Goal: Information Seeking & Learning: Compare options

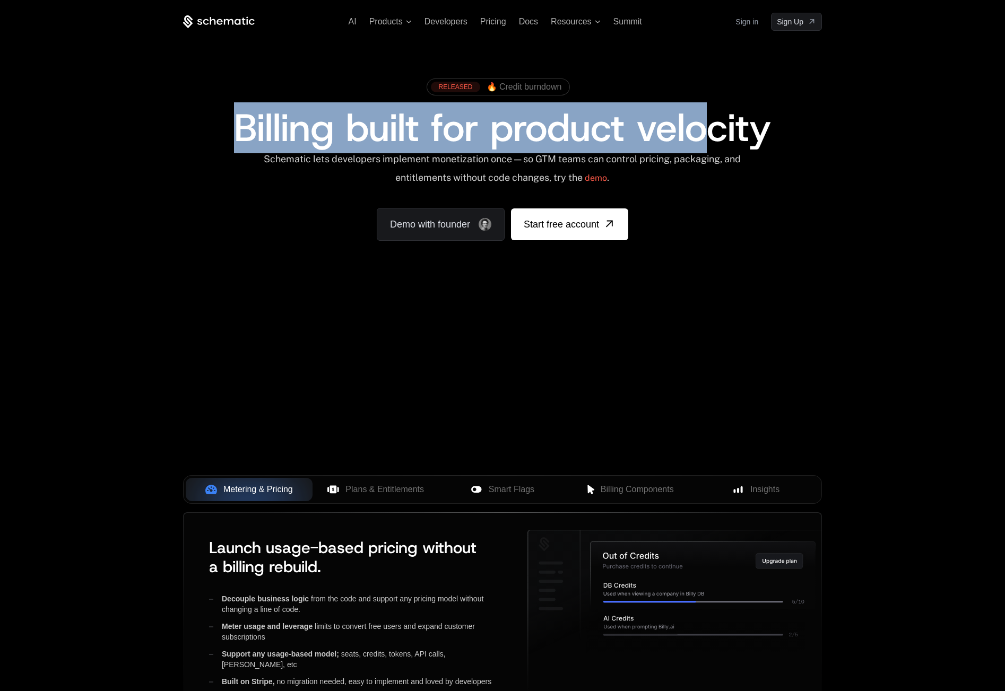
drag, startPoint x: 269, startPoint y: 124, endPoint x: 840, endPoint y: 135, distance: 570.9
click at [785, 132] on div "Billing built for product velocity" at bounding box center [502, 128] width 639 height 38
click at [847, 135] on div "RELEASED 🔥 Credit burndown Billing built for product velocity Schematic lets de…" at bounding box center [503, 157] width 690 height 252
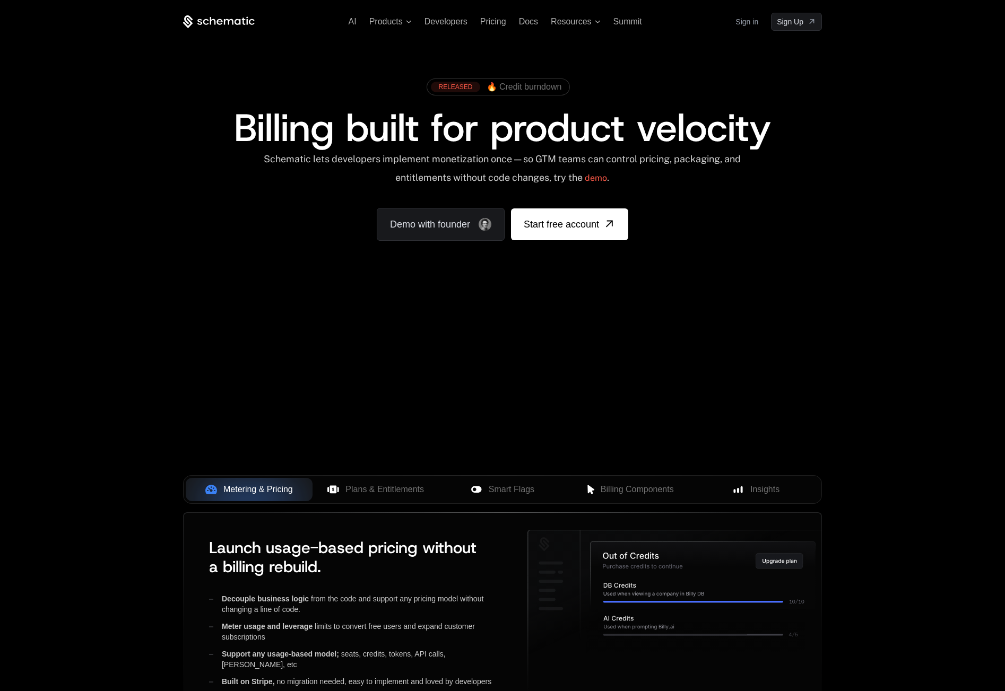
click at [847, 135] on div "RELEASED 🔥 Credit burndown Billing built for product velocity Schematic lets de…" at bounding box center [503, 157] width 690 height 252
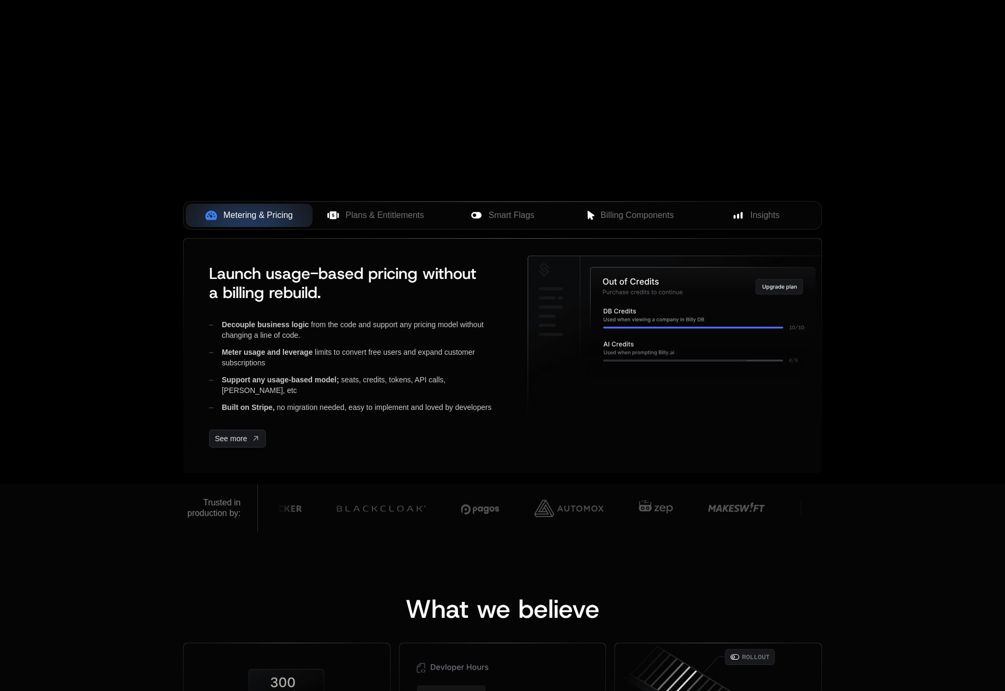
scroll to position [275, 0]
click at [874, 116] on div "AI Products Developers Pricing Docs Resources Summit Sign in Sign Up RELEASED 🔥…" at bounding box center [502, 104] width 1005 height 759
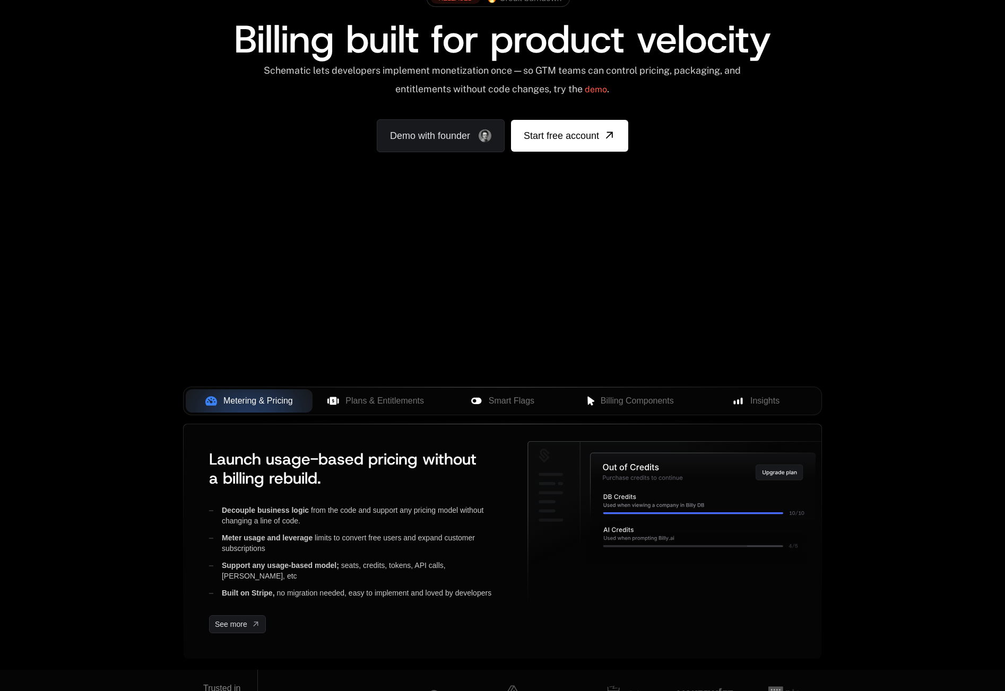
scroll to position [77, 0]
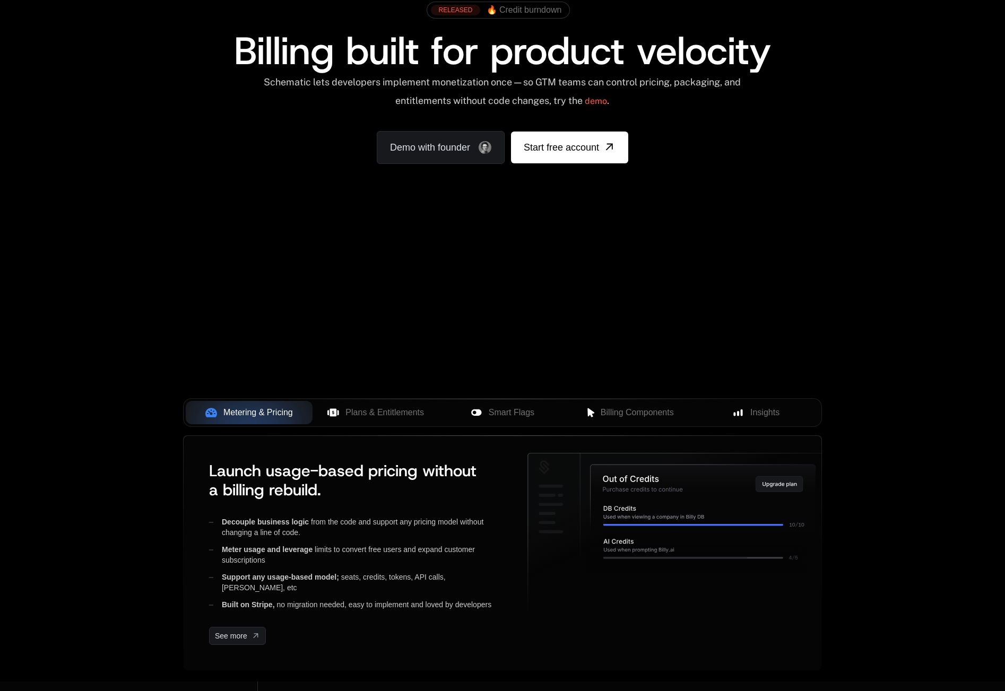
click at [878, 114] on div "AI Products Developers Pricing Docs Resources Summit Sign in Sign Up RELEASED 🔥…" at bounding box center [502, 81] width 1005 height 317
click at [397, 399] on div "Metering & Pricing Plans & Entitlements Smart Flags Billing Components Insights" at bounding box center [502, 412] width 639 height 29
click at [394, 406] on span "Plans & Entitlements" at bounding box center [384, 412] width 79 height 13
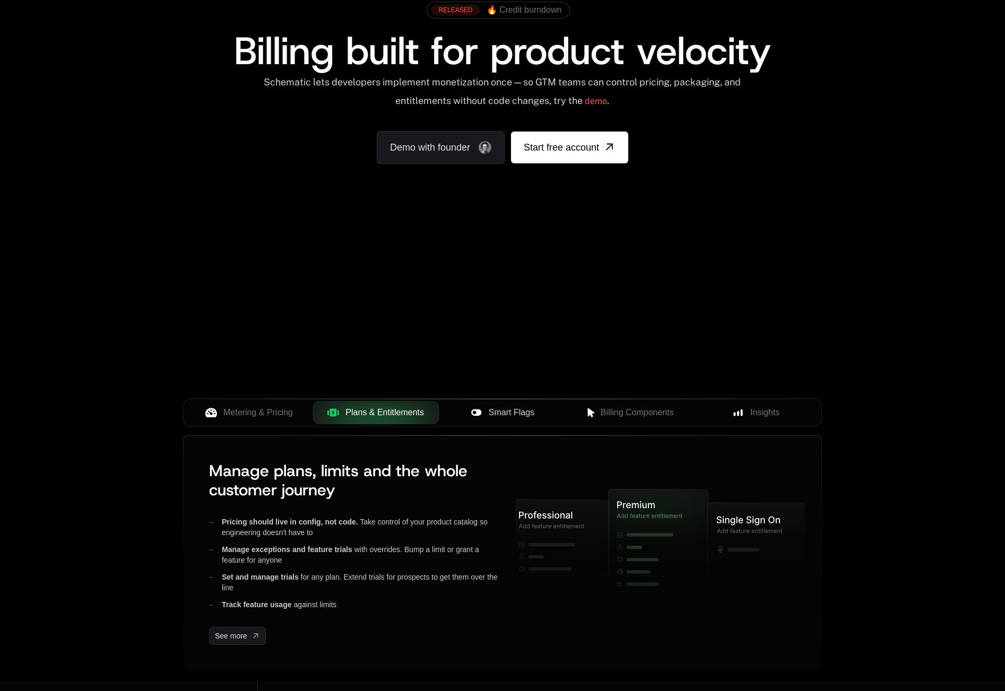
click at [516, 419] on span "Smart Flags" at bounding box center [512, 412] width 46 height 13
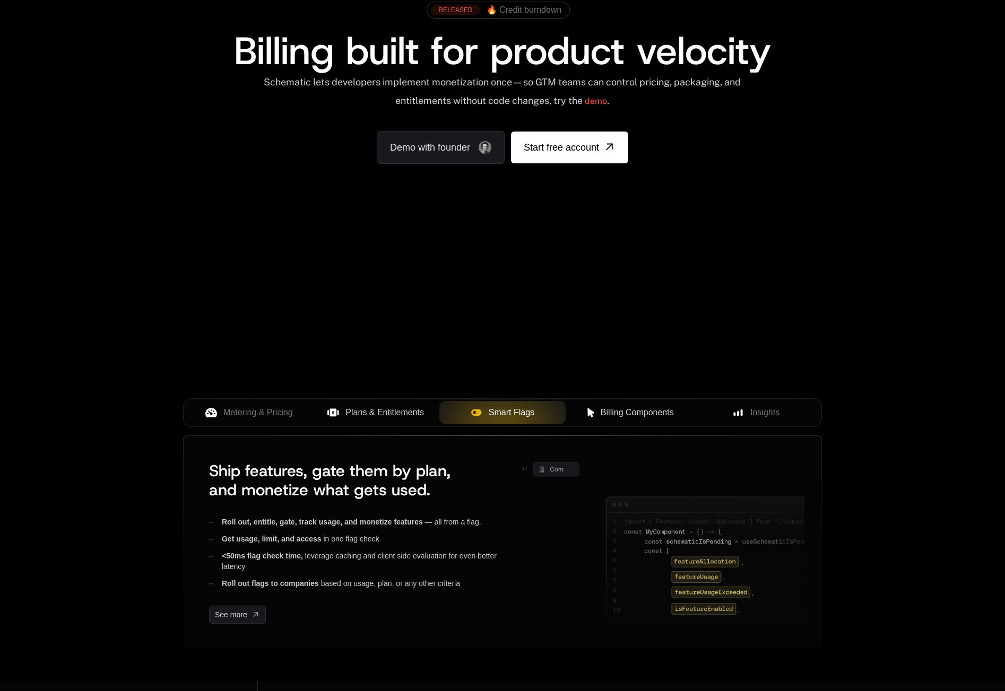
click at [630, 416] on span "Billing Components" at bounding box center [636, 412] width 73 height 13
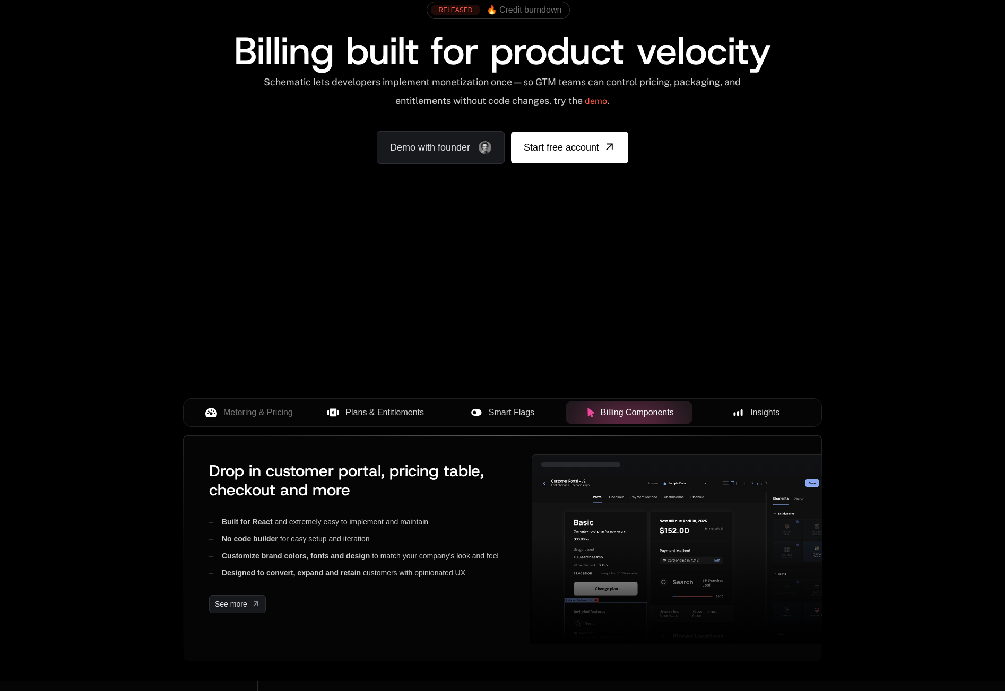
click at [777, 404] on button "Insights" at bounding box center [755, 412] width 127 height 23
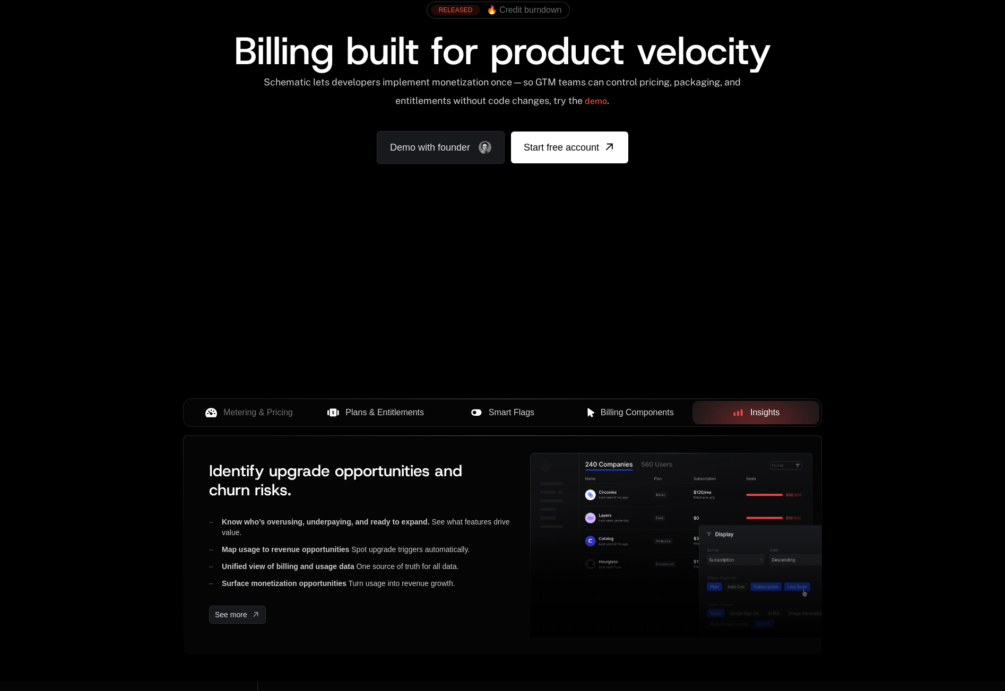
click at [660, 407] on span "Billing Components" at bounding box center [636, 412] width 73 height 13
click at [901, 297] on div "AI Products Developers Pricing Docs Resources Summit Sign in Sign Up RELEASED 🔥…" at bounding box center [502, 302] width 1005 height 759
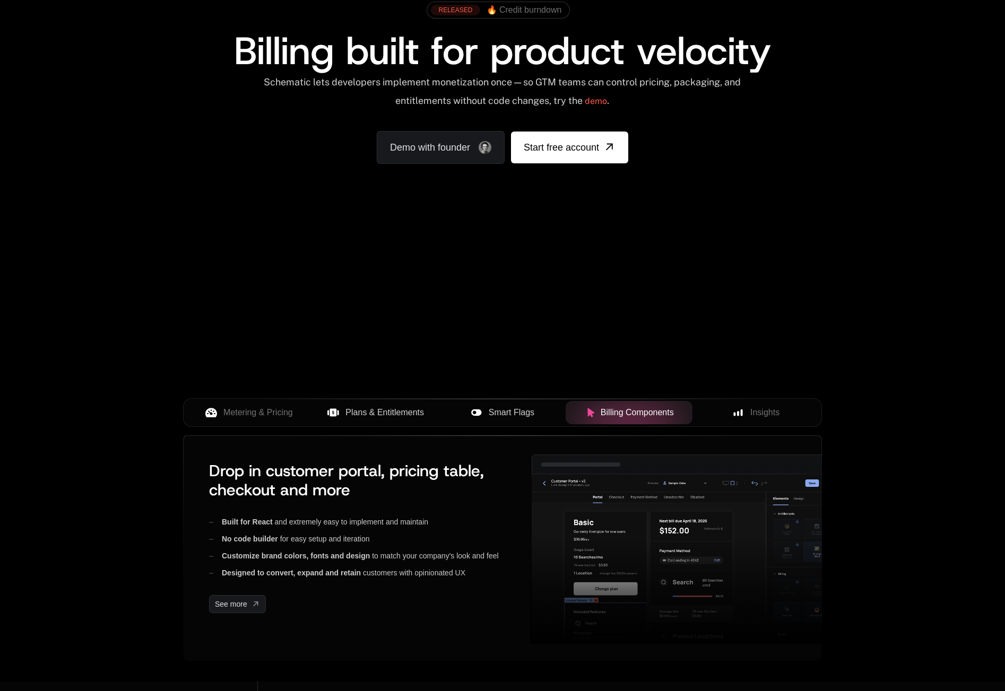
click at [875, 490] on div "AI Products Developers Pricing Docs Resources Summit Sign in Sign Up RELEASED 🔥…" at bounding box center [502, 302] width 1005 height 759
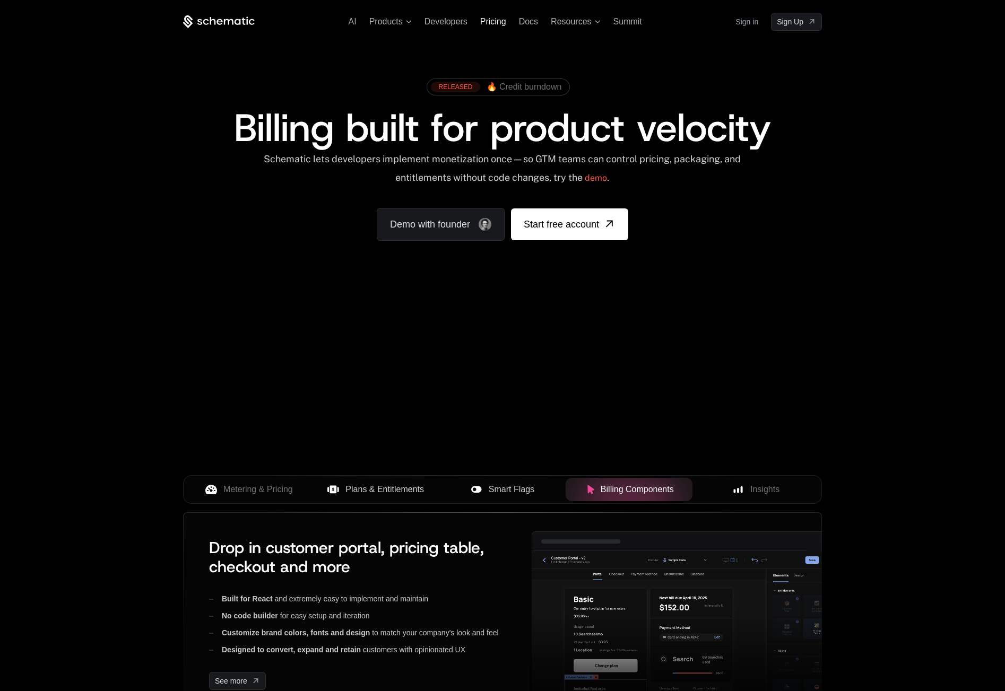
click at [494, 23] on span "Pricing" at bounding box center [493, 21] width 26 height 9
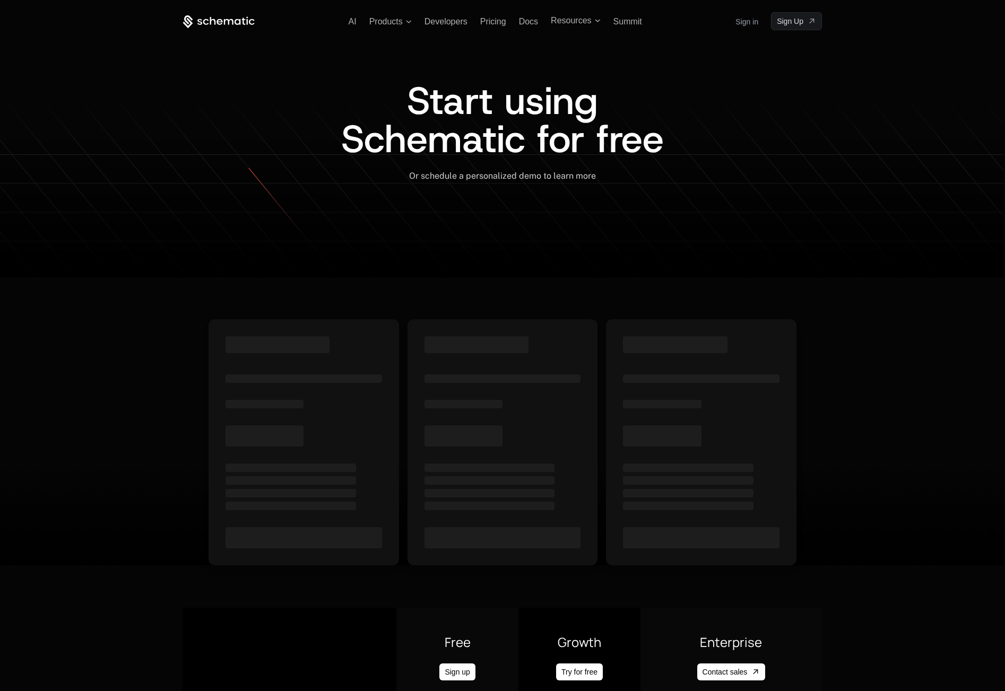
click at [913, 151] on icon at bounding box center [502, 208] width 1005 height 140
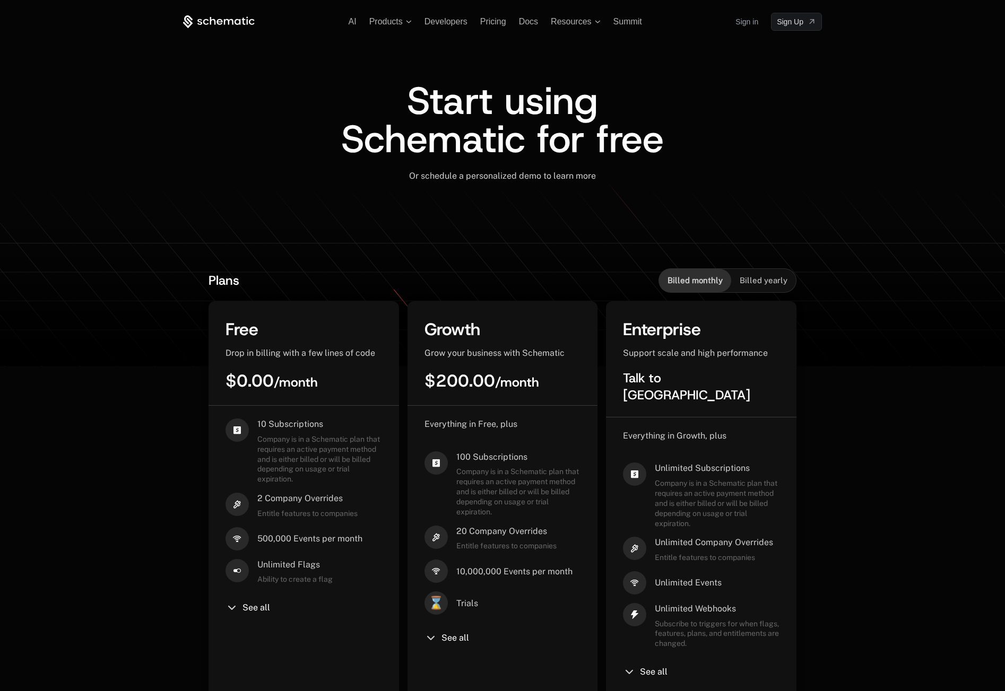
click at [865, 235] on icon at bounding box center [502, 297] width 1005 height 140
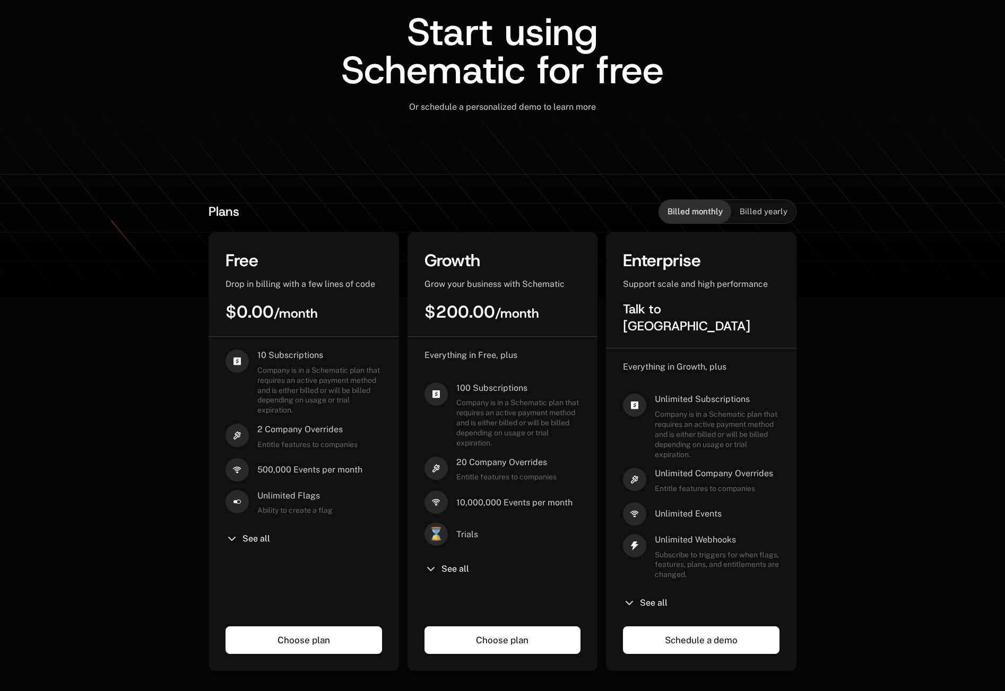
scroll to position [70, 0]
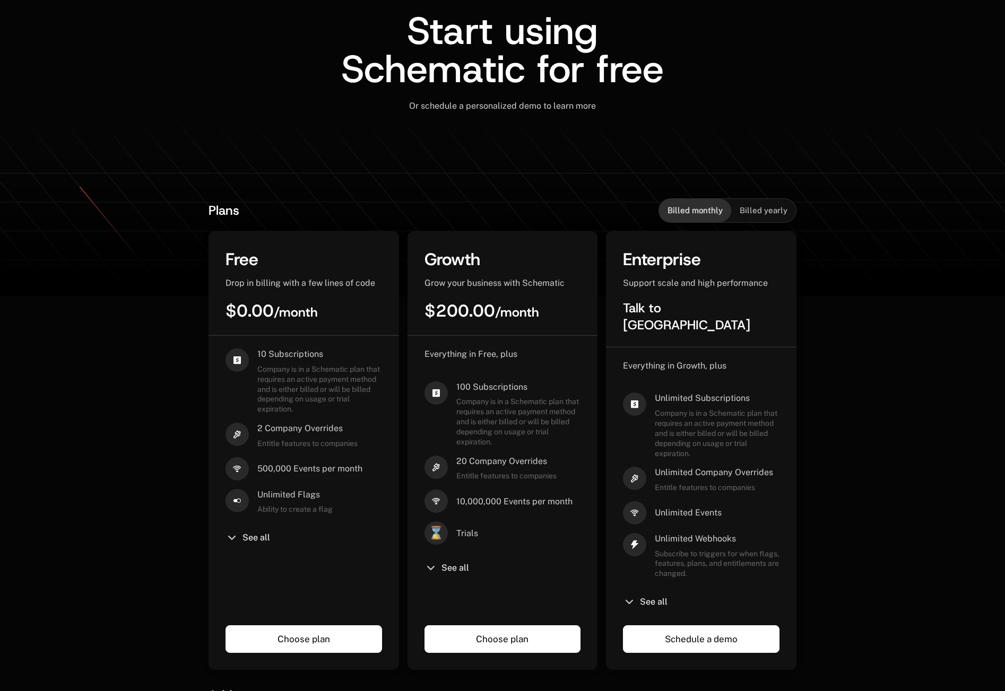
click at [865, 238] on div "Plans Billed monthly Billed yearly Free Drop in billing with a few lines of cod…" at bounding box center [502, 611] width 1005 height 882
drag, startPoint x: 256, startPoint y: 369, endPoint x: 345, endPoint y: 404, distance: 95.7
click at [342, 402] on div "10 Subscriptions Company is in a Schematic plan that requires an active payment…" at bounding box center [303, 382] width 156 height 66
click at [333, 390] on span "Company is in a Schematic plan that requires an active payment method and is ei…" at bounding box center [319, 389] width 125 height 50
click at [362, 145] on div "Start using Schematic for free Or schedule a personalized demo to learn more ﻿" at bounding box center [502, 73] width 639 height 225
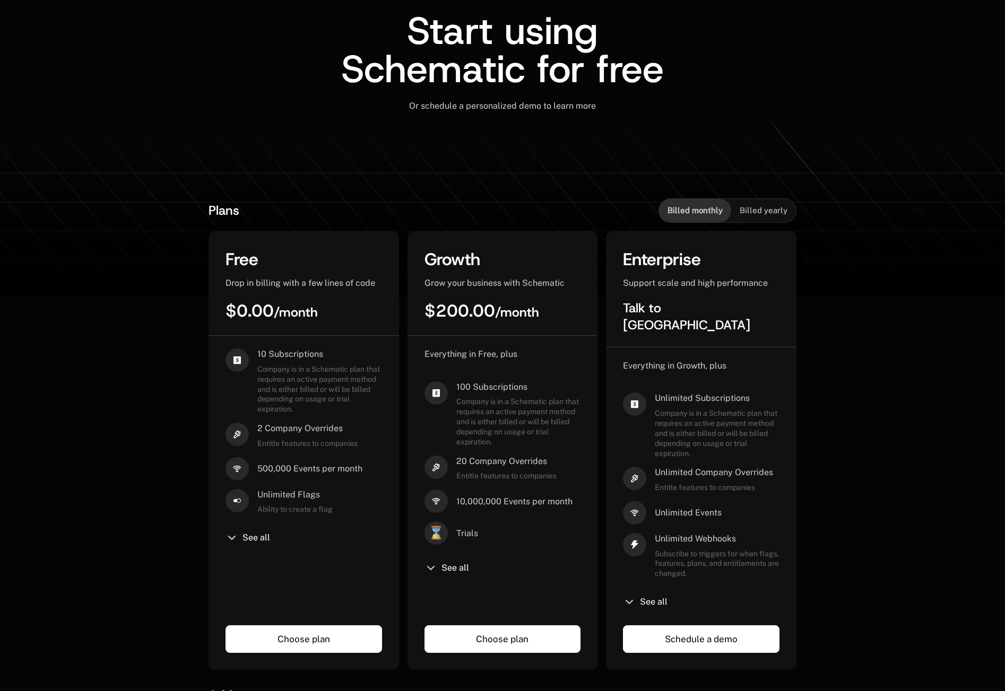
click at [359, 118] on div "Or schedule a personalized demo to learn more ﻿" at bounding box center [502, 113] width 639 height 25
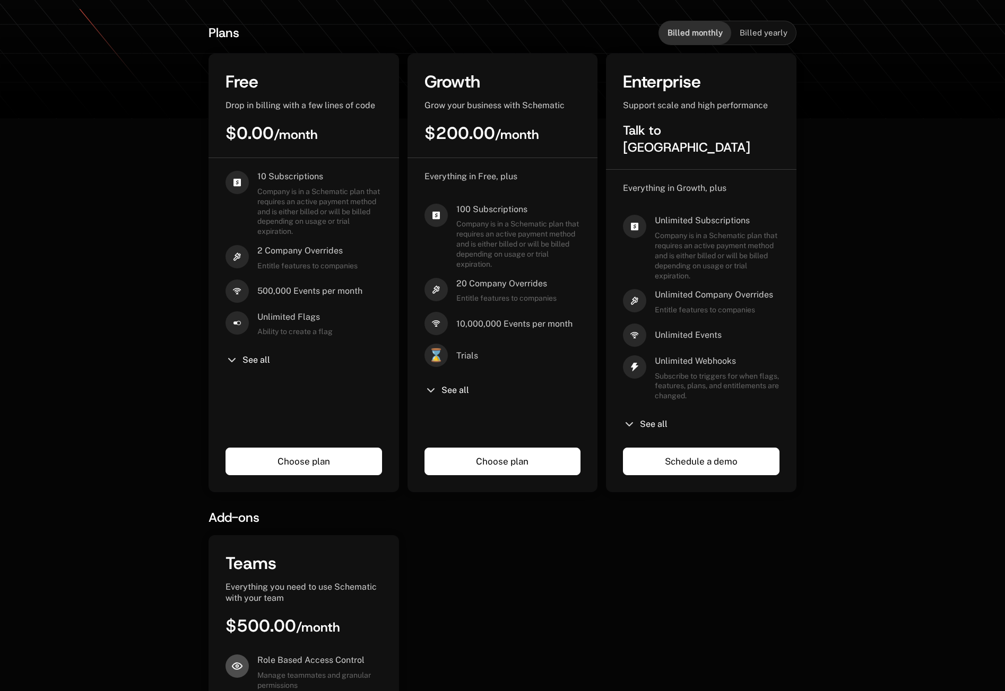
scroll to position [672, 0]
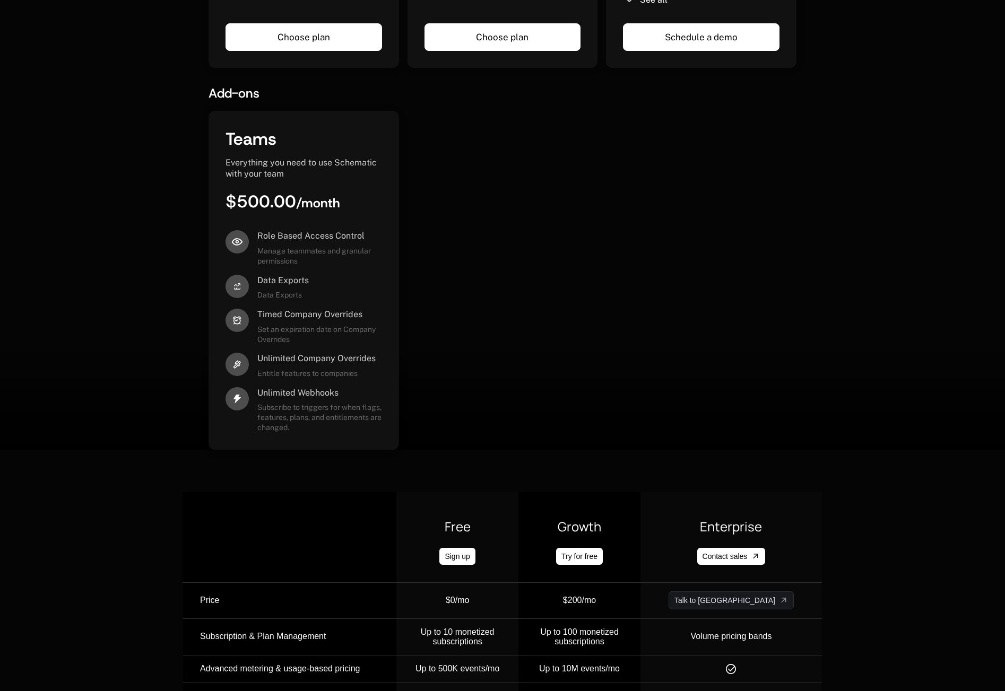
drag, startPoint x: 748, startPoint y: 265, endPoint x: 759, endPoint y: 264, distance: 10.7
click at [755, 265] on div "Teams Everything you need to use Schematic with your team $500.00 / month Role …" at bounding box center [502, 280] width 588 height 339
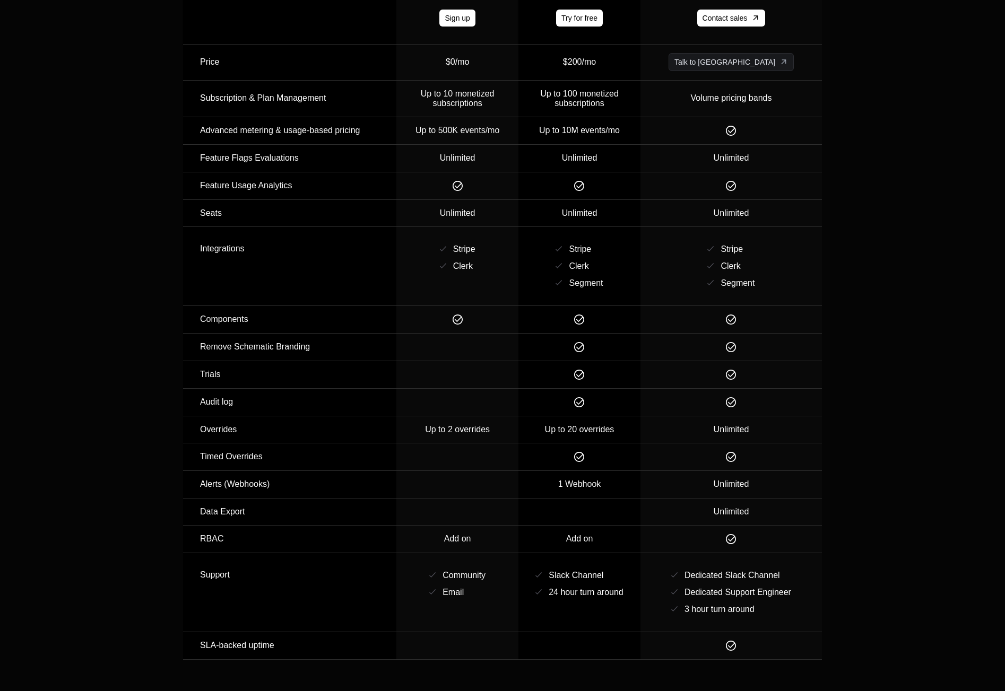
click at [899, 258] on div "Free Sign up Growth Try for free Enterprise Contact sales Price $0/mo $200/mo T…" at bounding box center [502, 306] width 1005 height 791
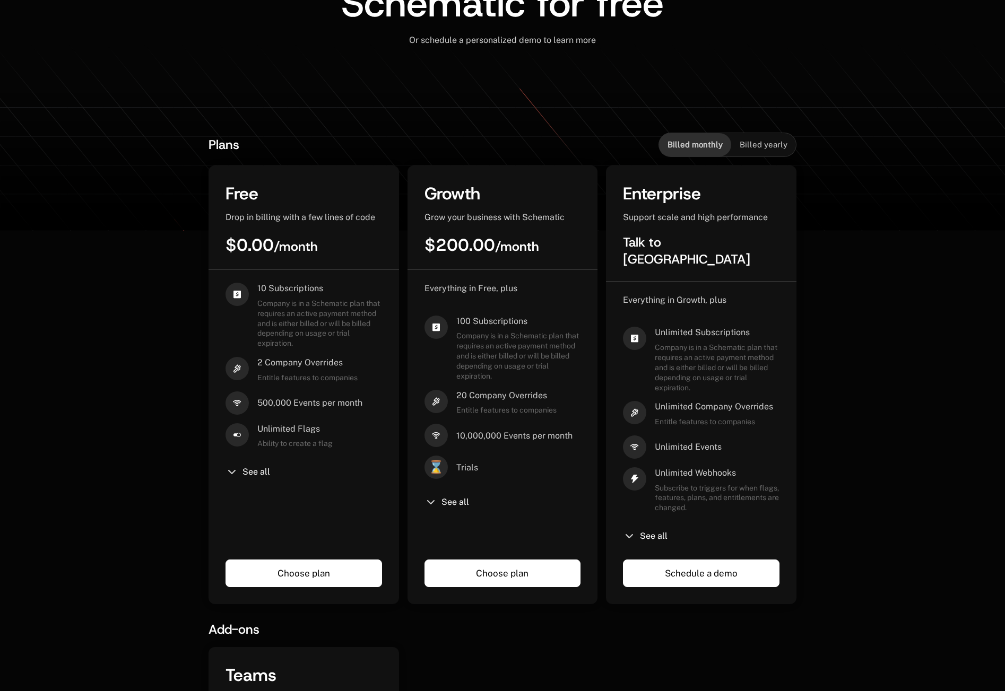
scroll to position [0, 0]
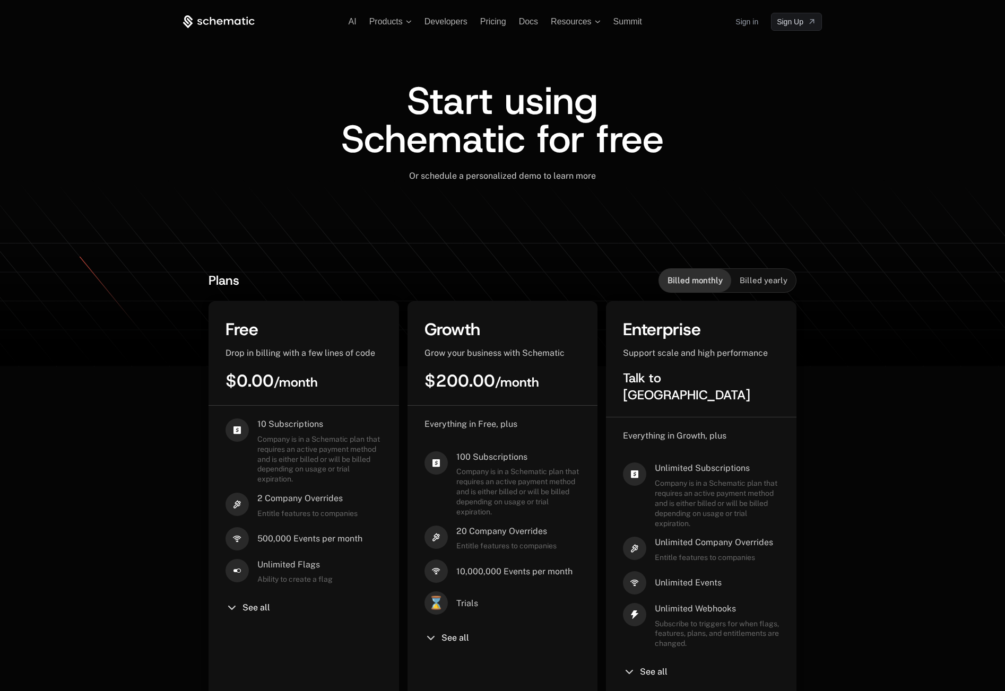
click at [832, 315] on div "Plans Billed monthly Billed yearly Free Drop in billing with a few lines of cod…" at bounding box center [502, 681] width 1005 height 882
click at [839, 316] on div "Plans Billed monthly Billed yearly Free Drop in billing with a few lines of cod…" at bounding box center [502, 680] width 1005 height 882
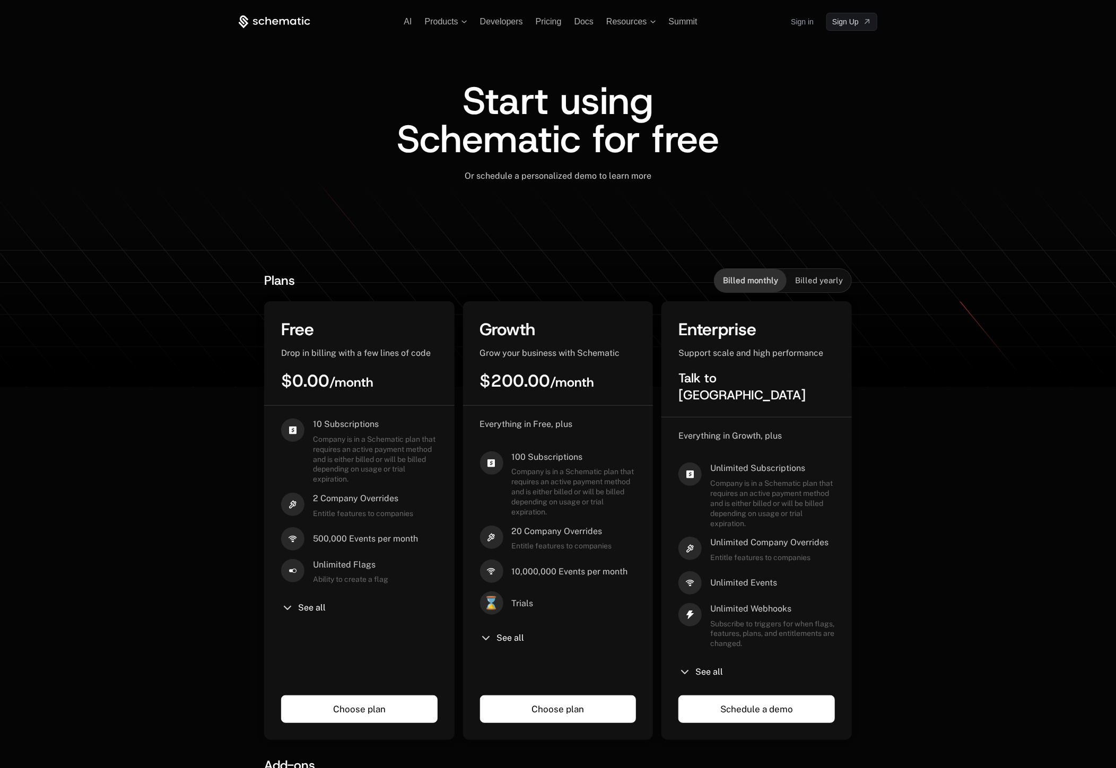
click at [928, 330] on div "Plans Billed monthly Billed yearly Free Drop in billing with a few lines of cod…" at bounding box center [558, 681] width 1116 height 882
drag, startPoint x: 930, startPoint y: 265, endPoint x: 865, endPoint y: 215, distance: 82.4
click at [927, 266] on div "Plans Billed monthly Billed yearly Free Drop in billing with a few lines of cod…" at bounding box center [558, 681] width 1116 height 882
click at [911, 123] on div "AI Products Developers Pricing Docs Resources Summit Sign in Sign Up Start usin…" at bounding box center [558, 561] width 1116 height 1122
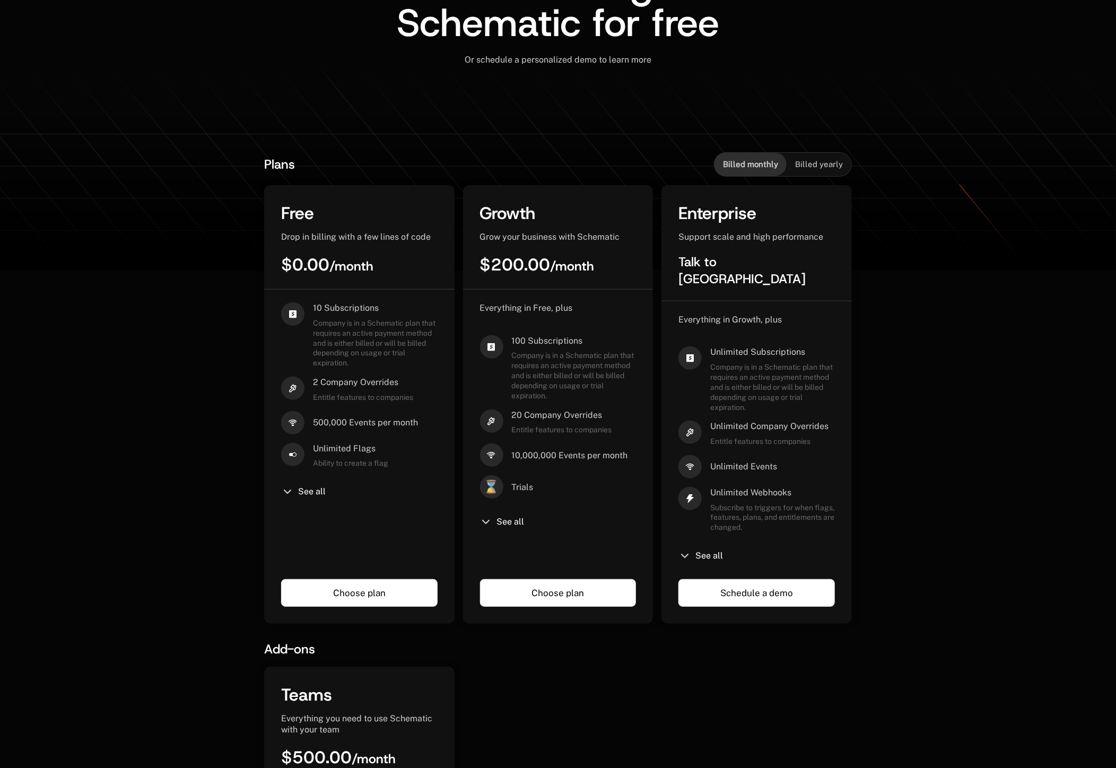
click at [945, 154] on div "Plans Billed monthly Billed yearly Free Drop in billing with a few lines of cod…" at bounding box center [558, 565] width 1116 height 882
click at [507, 521] on span "See all" at bounding box center [511, 522] width 28 height 8
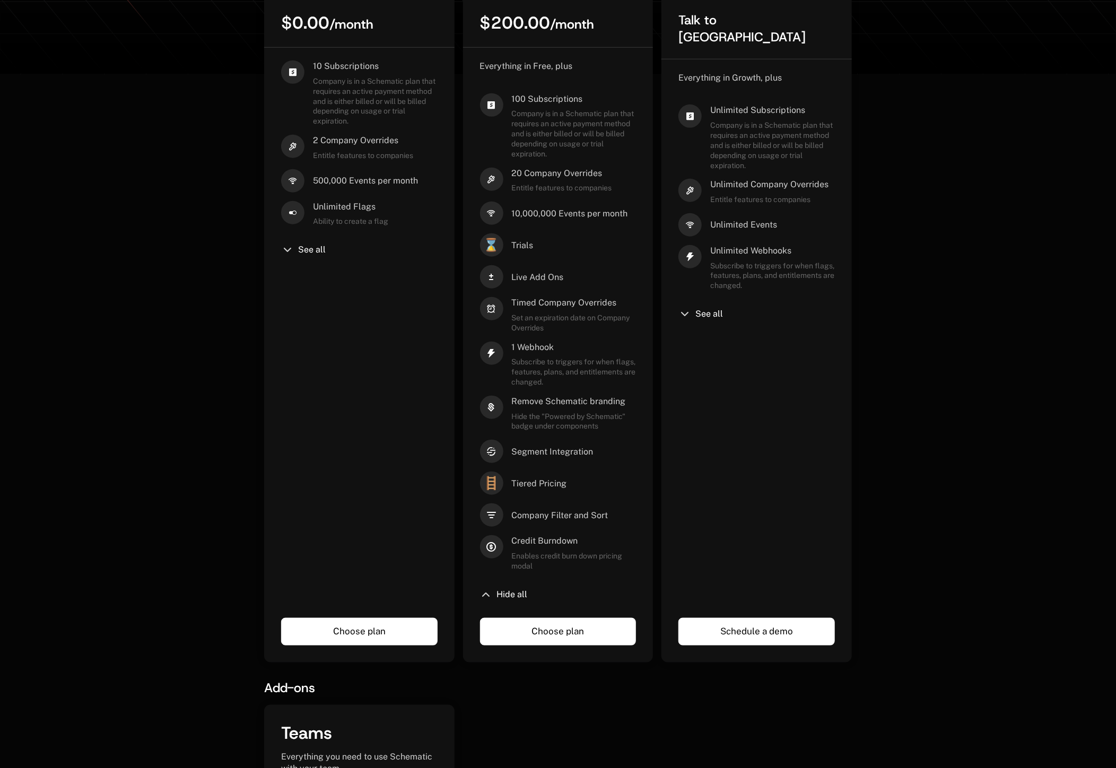
scroll to position [356, 0]
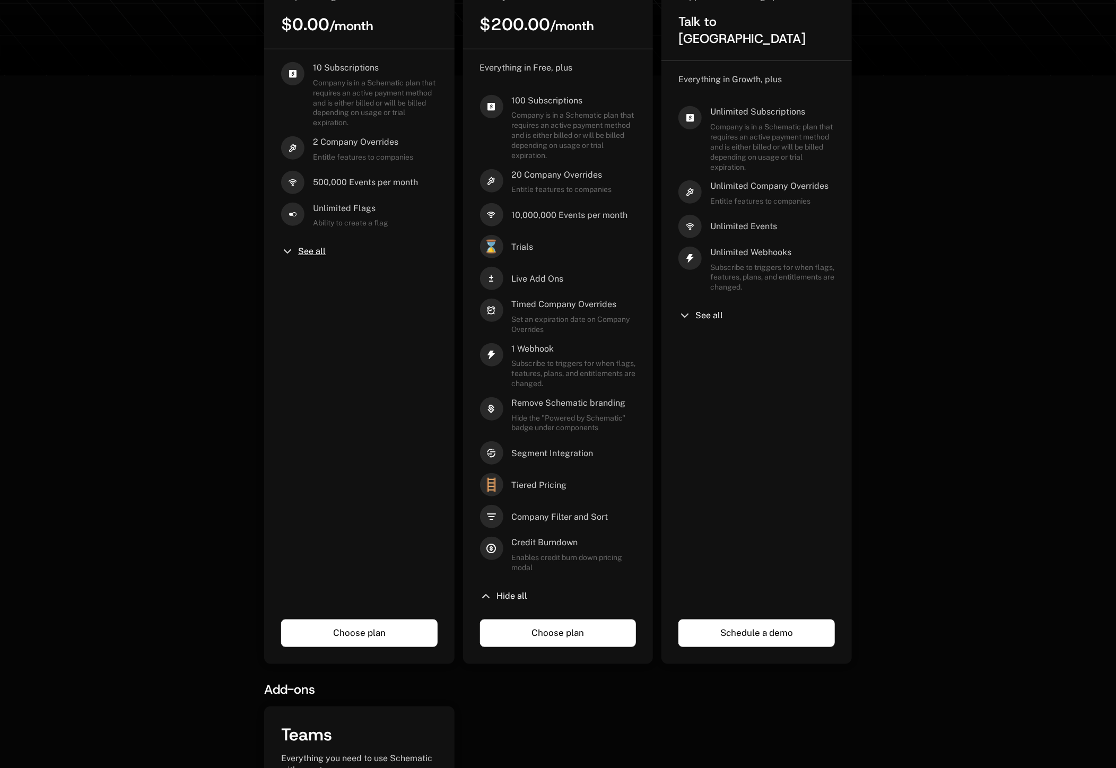
click at [301, 258] on div "10 Subscriptions Company is in a Schematic plan that requires an active payment…" at bounding box center [359, 332] width 156 height 541
click at [302, 253] on span "See all" at bounding box center [312, 251] width 28 height 8
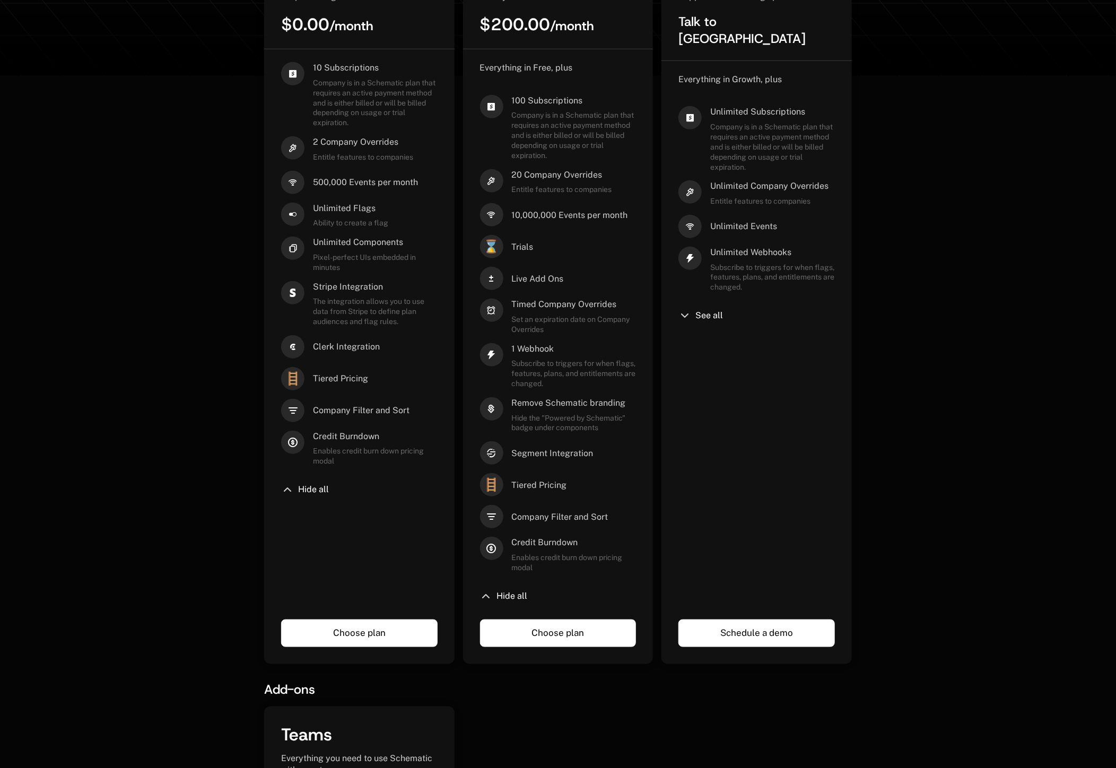
drag, startPoint x: 716, startPoint y: 298, endPoint x: 766, endPoint y: 323, distance: 56.2
click at [716, 311] on span "See all" at bounding box center [709, 315] width 28 height 8
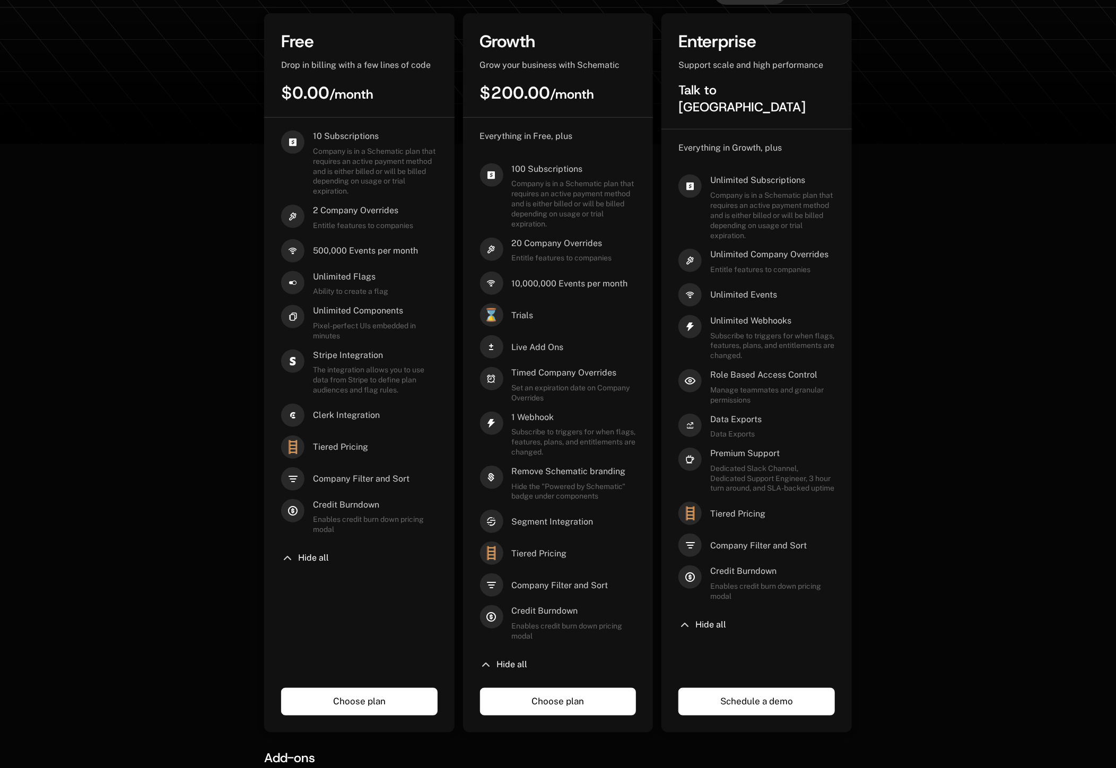
scroll to position [287, 0]
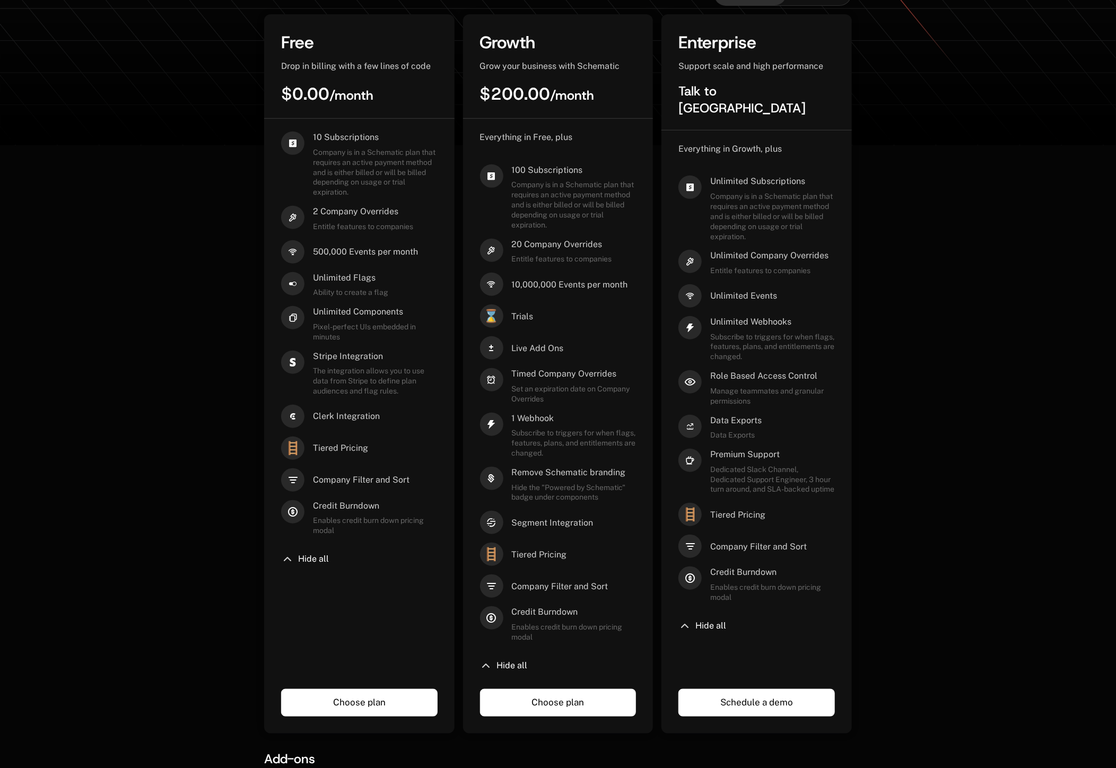
drag, startPoint x: 919, startPoint y: 328, endPoint x: 779, endPoint y: 501, distance: 222.5
click at [918, 328] on div "Plans Billed monthly Billed yearly Free Drop in billing with a few lines of cod…" at bounding box center [558, 534] width 1116 height 1163
click at [714, 503] on div "Tiered Pricing" at bounding box center [737, 514] width 55 height 23
click at [685, 509] on span "🪜" at bounding box center [689, 514] width 23 height 23
drag, startPoint x: 691, startPoint y: 508, endPoint x: 739, endPoint y: 507, distance: 48.3
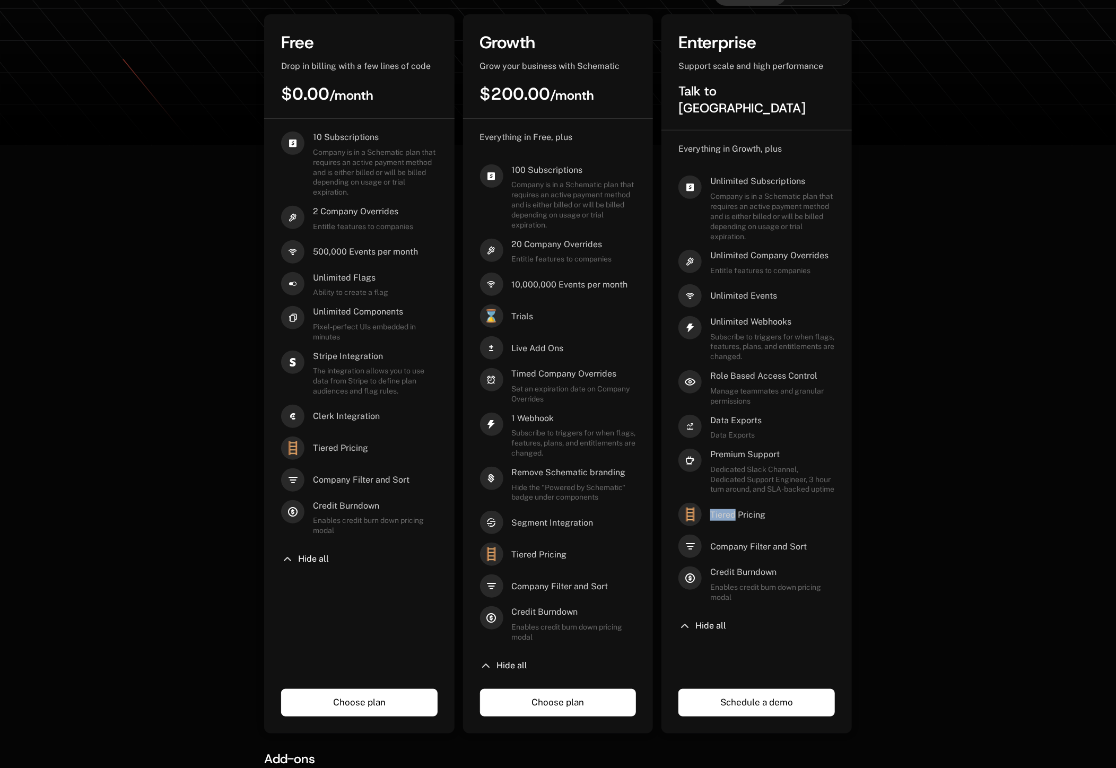
click at [739, 507] on div "🪜 Tiered Pricing" at bounding box center [756, 514] width 156 height 23
click at [747, 509] on span "Tiered Pricing" at bounding box center [737, 515] width 55 height 12
click at [768, 508] on div "🪜 Tiered Pricing" at bounding box center [756, 514] width 156 height 23
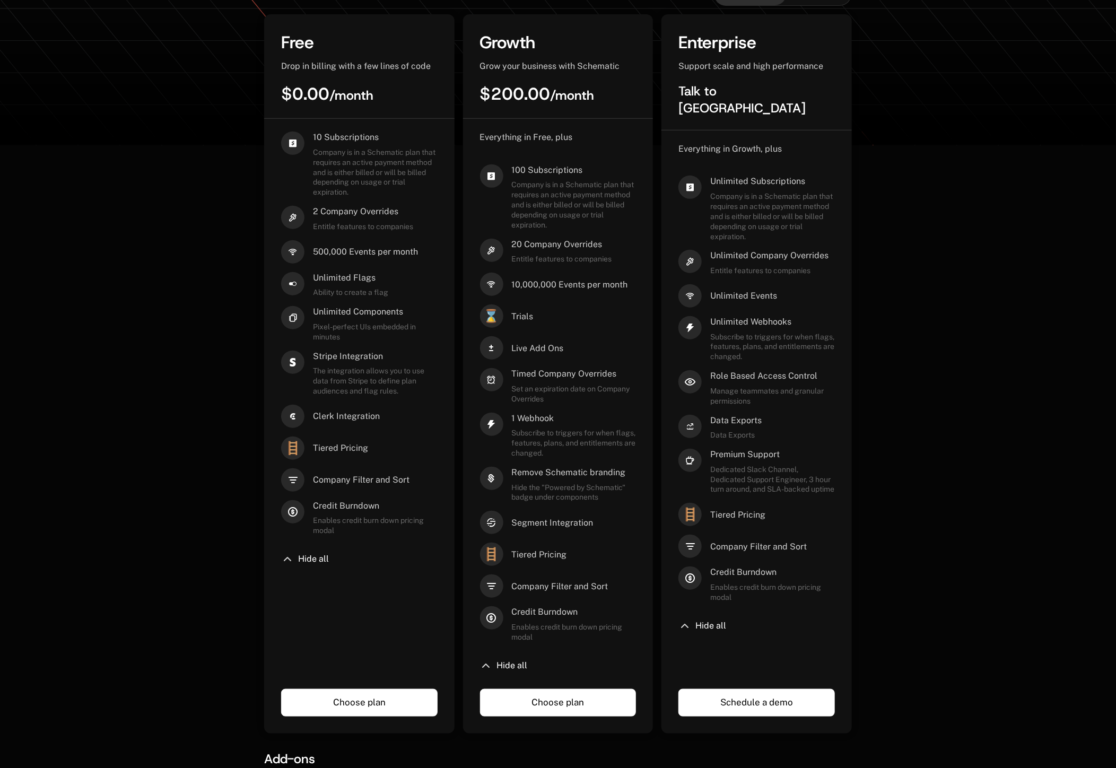
click at [343, 445] on span "Tiered Pricing" at bounding box center [340, 448] width 55 height 12
click at [342, 420] on span "Clerk Integration" at bounding box center [346, 417] width 67 height 12
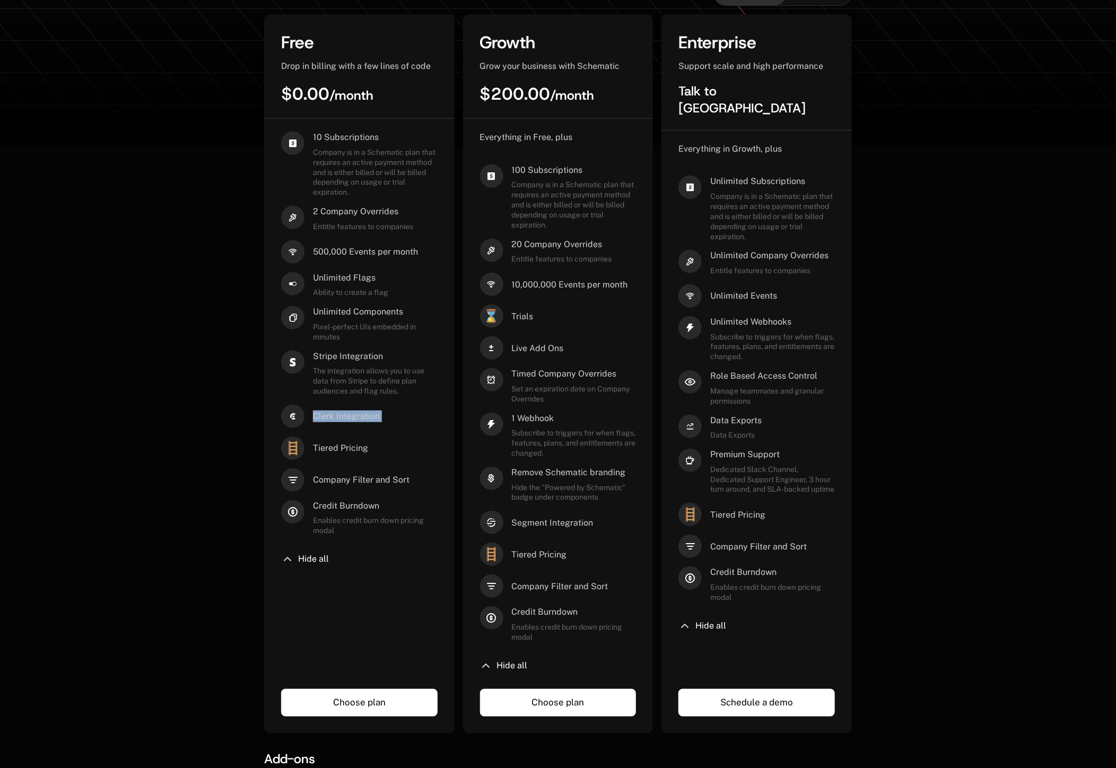
click at [342, 420] on span "Clerk Integration" at bounding box center [346, 417] width 67 height 12
click at [351, 446] on span "Tiered Pricing" at bounding box center [340, 448] width 55 height 12
click at [351, 447] on span "Tiered Pricing" at bounding box center [340, 448] width 55 height 12
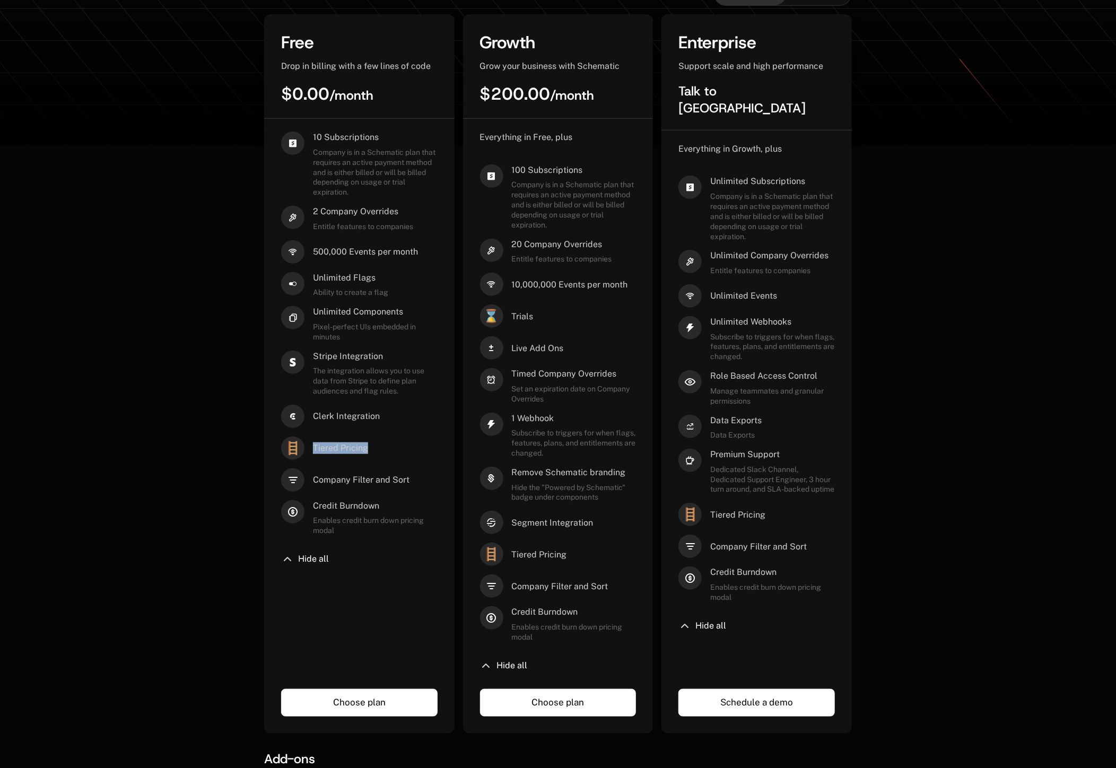
click at [392, 434] on div "10 Subscriptions Company is in a Schematic plan that requires an active payment…" at bounding box center [359, 402] width 156 height 541
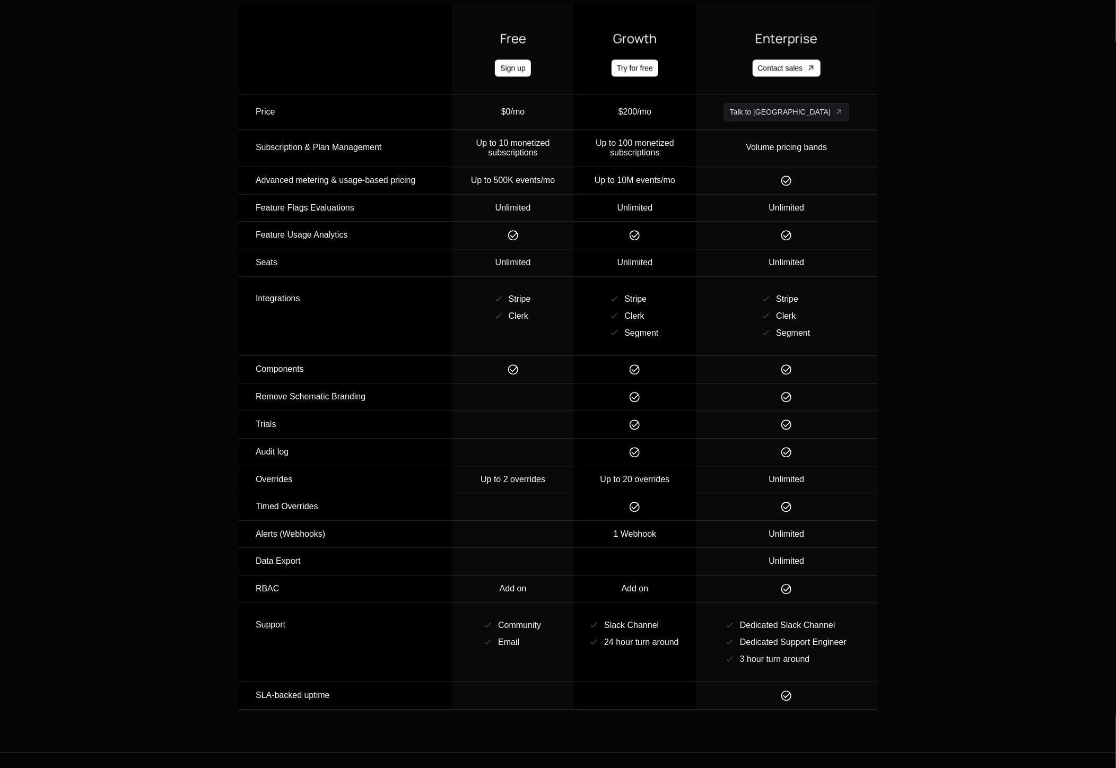
scroll to position [1442, 0]
click at [798, 296] on div "Stripe" at bounding box center [787, 298] width 22 height 11
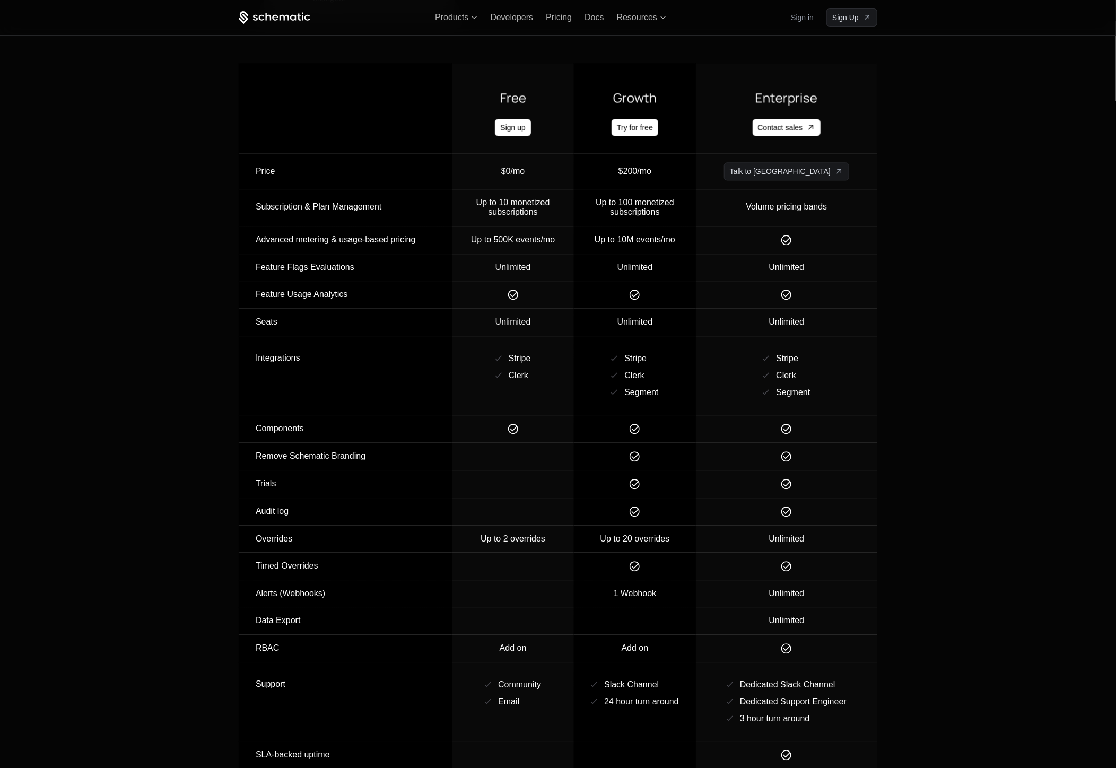
scroll to position [1374, 0]
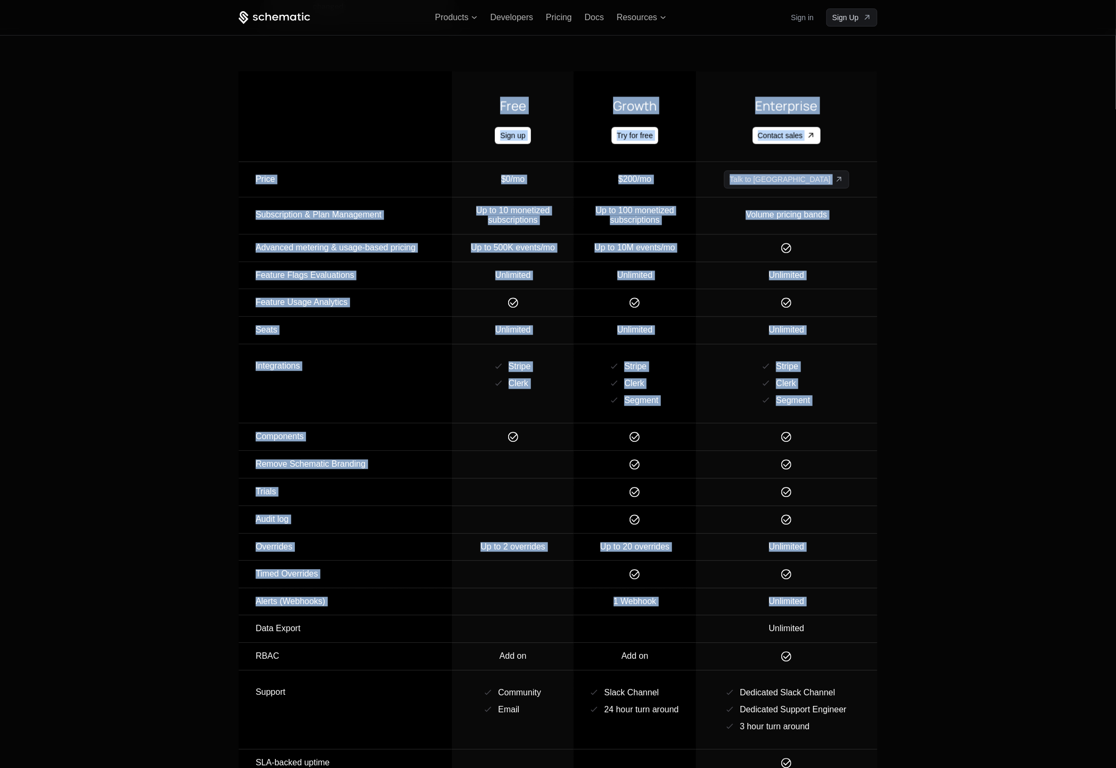
drag, startPoint x: 305, startPoint y: 315, endPoint x: 321, endPoint y: 607, distance: 292.7
click at [321, 615] on table "Free Sign up Growth Try for free Enterprise Contact sales Price $0/mo $200/mo T…" at bounding box center [558, 424] width 639 height 706
click at [321, 606] on td "Alerts (Webhooks)" at bounding box center [345, 601] width 213 height 27
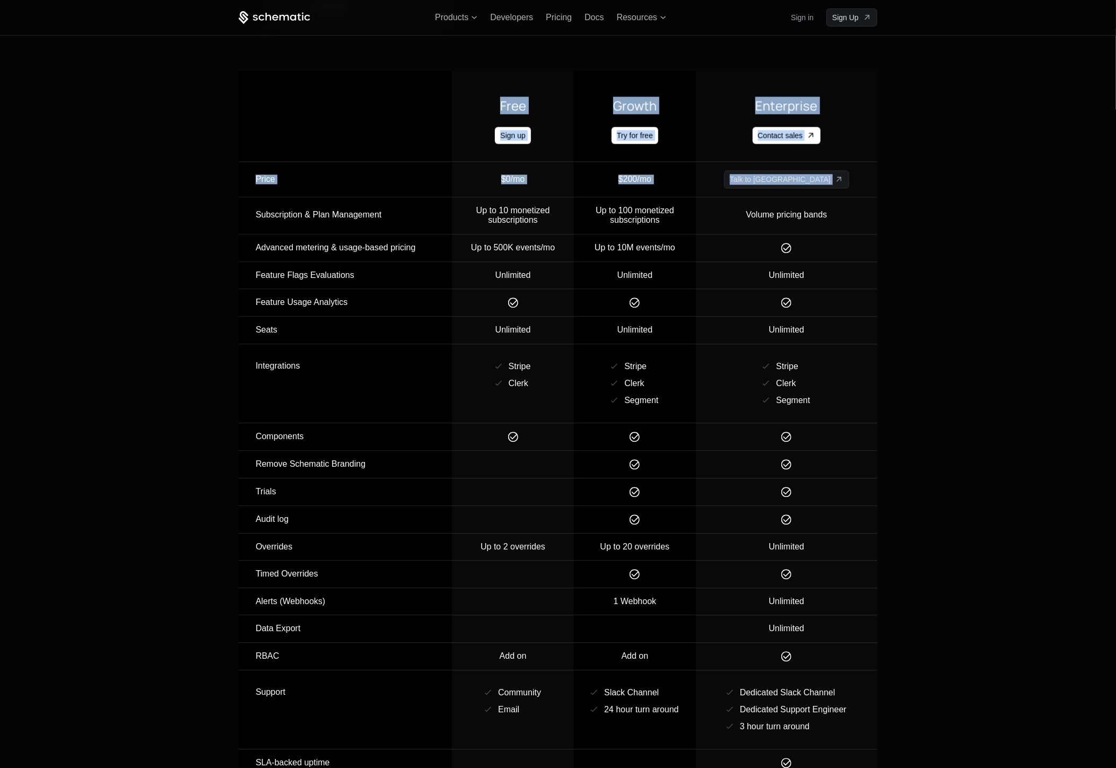
drag, startPoint x: 234, startPoint y: 214, endPoint x: 398, endPoint y: 211, distance: 163.4
click at [396, 211] on div "Free Sign up Growth Try for free Enterprise Contact sales Price $0/mo $200/mo T…" at bounding box center [558, 424] width 690 height 706
click at [400, 212] on div "Subscription & Plan Management" at bounding box center [354, 215] width 196 height 18
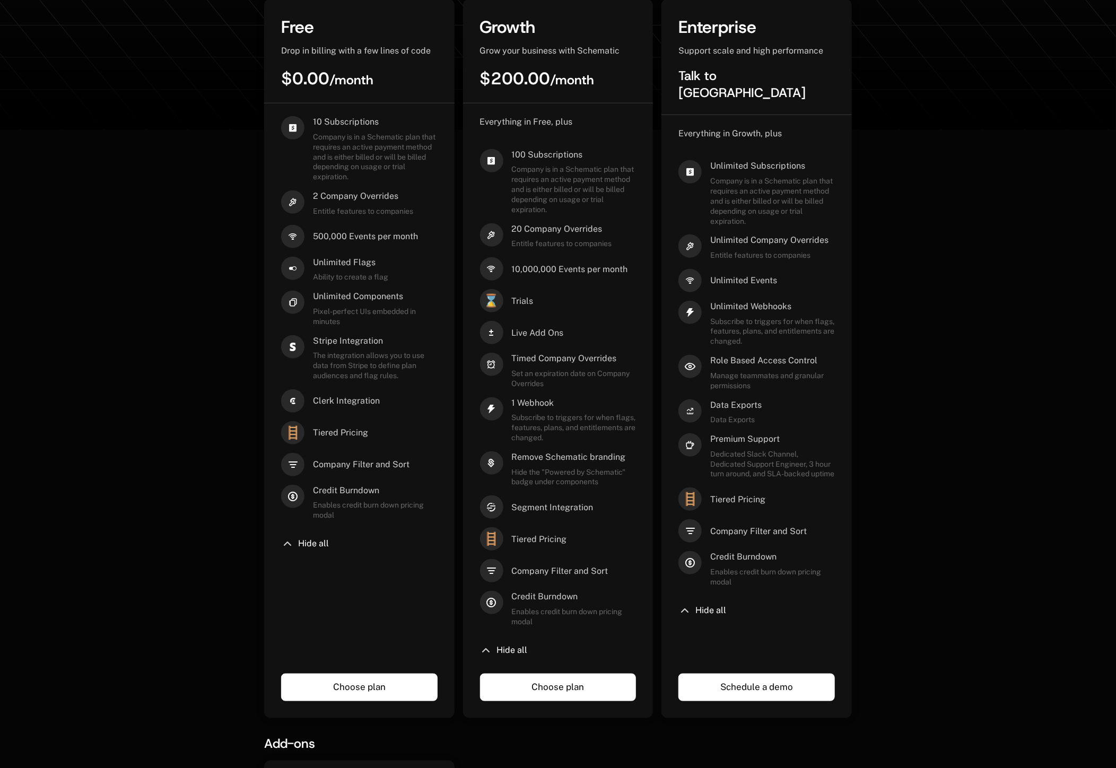
scroll to position [0, 0]
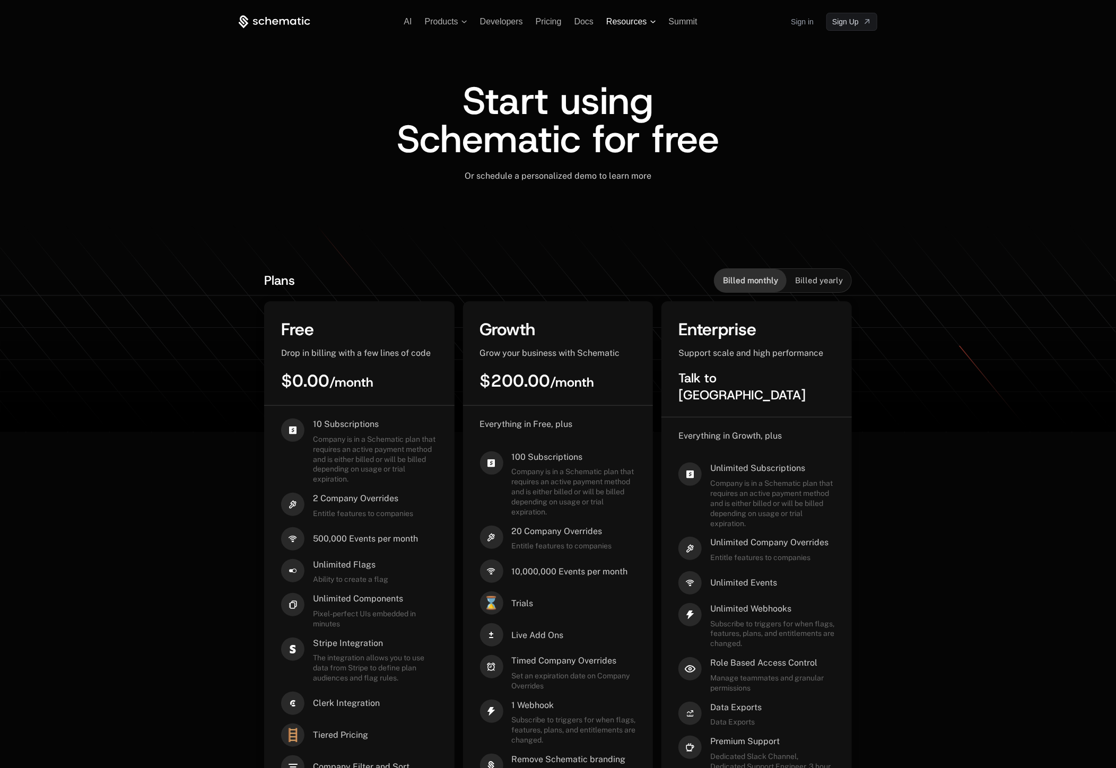
click at [647, 24] on span "Resources" at bounding box center [630, 22] width 49 height 10
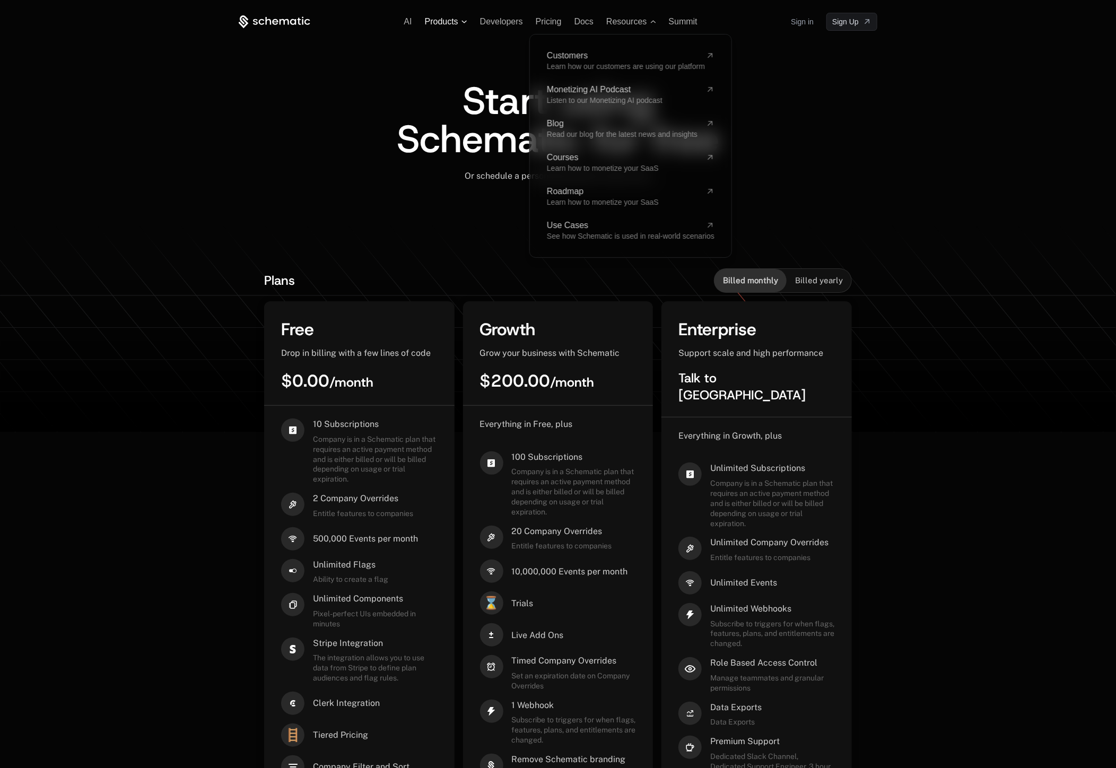
click at [453, 20] on span "Products" at bounding box center [441, 22] width 33 height 10
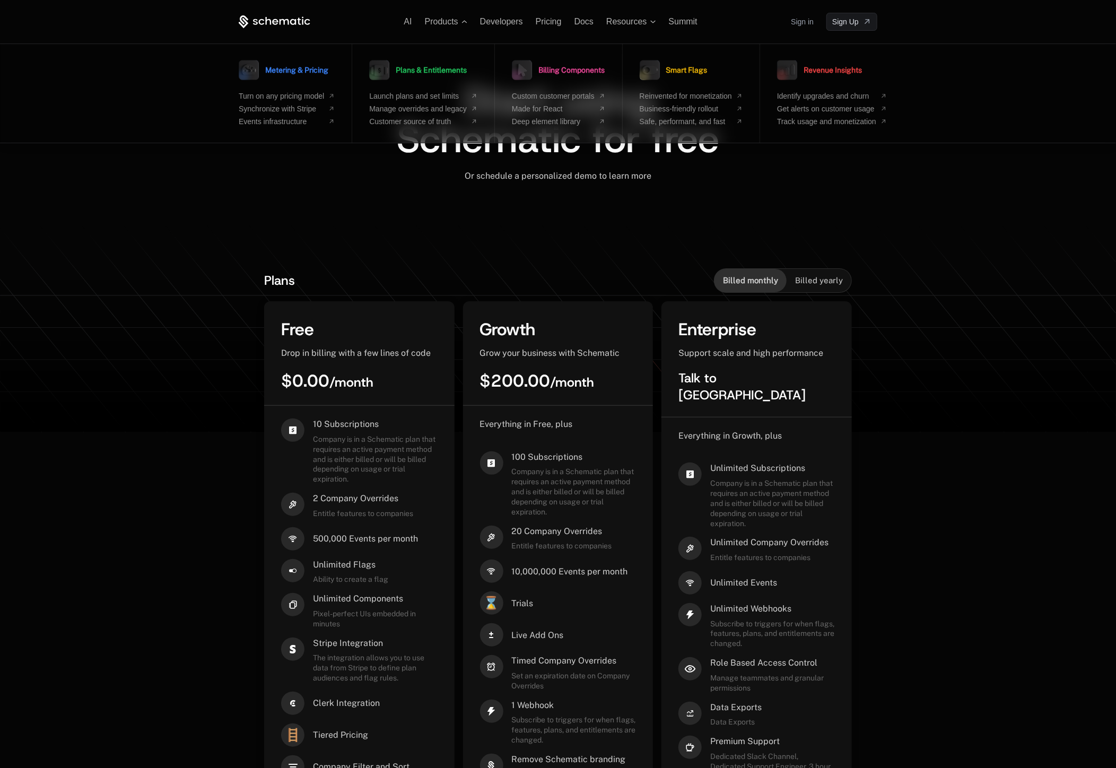
click at [979, 182] on div "AI Products Metering & Pricing Turn on any pricing model Synchronize with Strip…" at bounding box center [558, 701] width 1116 height 1403
click at [305, 237] on div "Start using Schematic for free Or schedule a personalized demo to learn more ﻿" at bounding box center [558, 143] width 639 height 225
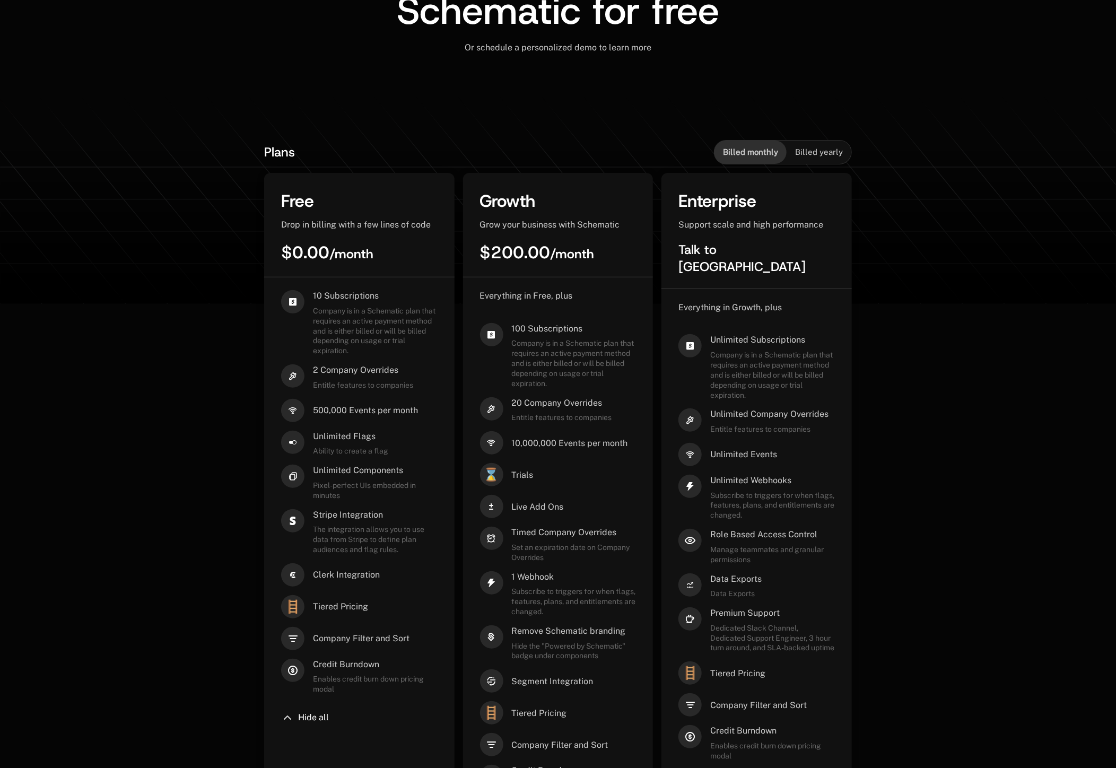
click at [305, 237] on div "Free Drop in billing with a few lines of code $0.00 / month" at bounding box center [359, 234] width 190 height 88
drag, startPoint x: 298, startPoint y: 222, endPoint x: 431, endPoint y: 231, distance: 133.9
click at [419, 230] on div "Drop in billing with a few lines of code" at bounding box center [359, 225] width 156 height 12
drag, startPoint x: 431, startPoint y: 231, endPoint x: 481, endPoint y: 231, distance: 49.9
click at [455, 230] on div "Free Drop in billing with a few lines of code $0.00 / month 10 Subscriptions Co…" at bounding box center [558, 532] width 588 height 719
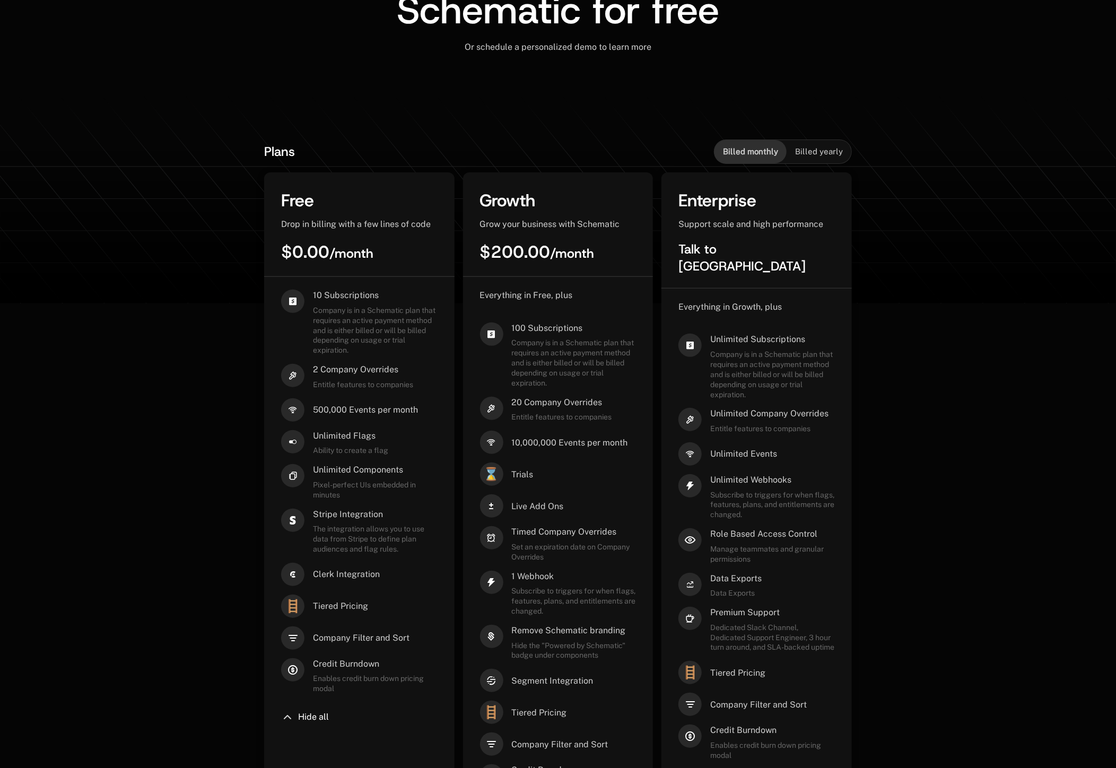
drag, startPoint x: 777, startPoint y: 227, endPoint x: 819, endPoint y: 226, distance: 42.5
click at [780, 227] on span "Support scale and high performance" at bounding box center [750, 224] width 145 height 10
click at [828, 150] on span "Billed yearly" at bounding box center [819, 151] width 48 height 11
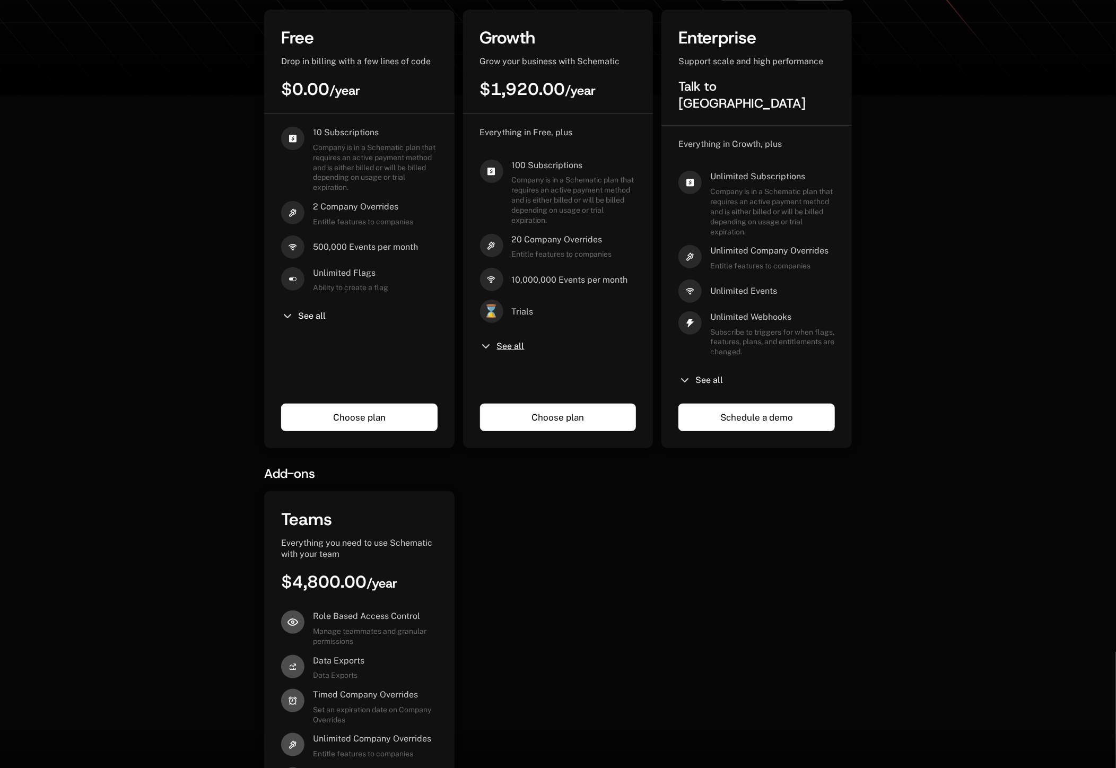
click at [511, 351] on span "See all" at bounding box center [511, 346] width 28 height 8
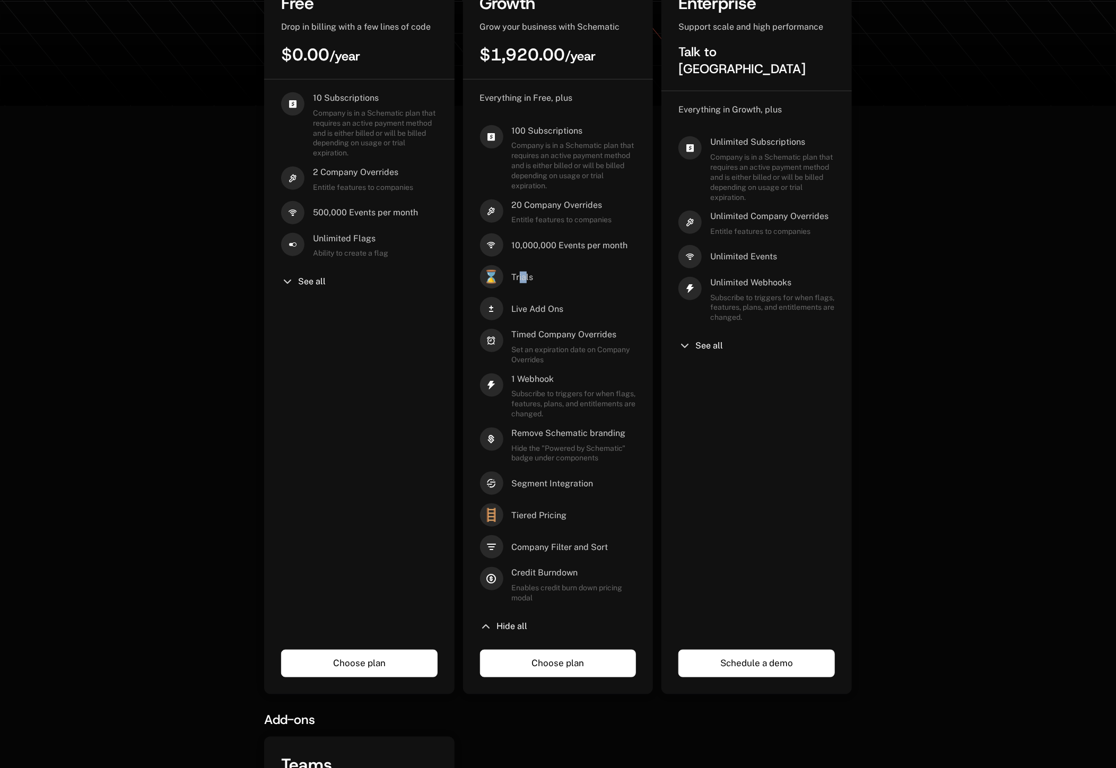
drag, startPoint x: 521, startPoint y: 276, endPoint x: 545, endPoint y: 278, distance: 24.5
click at [535, 277] on div "⌛ Trials" at bounding box center [558, 276] width 156 height 23
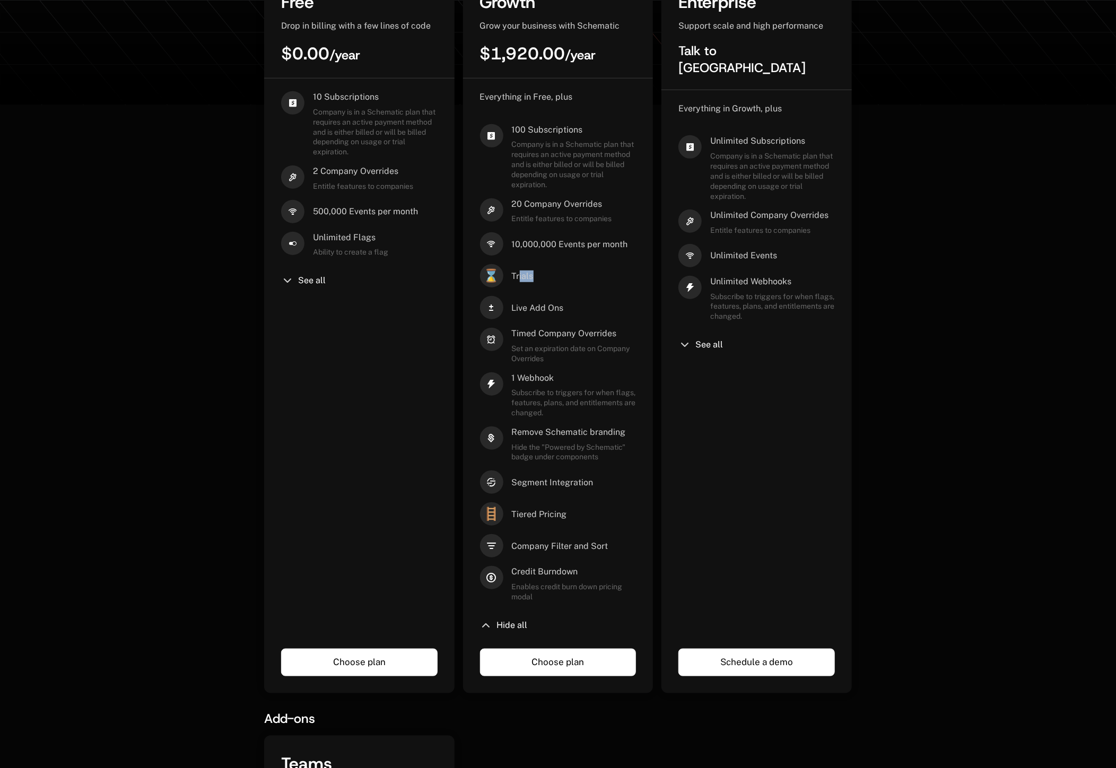
scroll to position [329, 0]
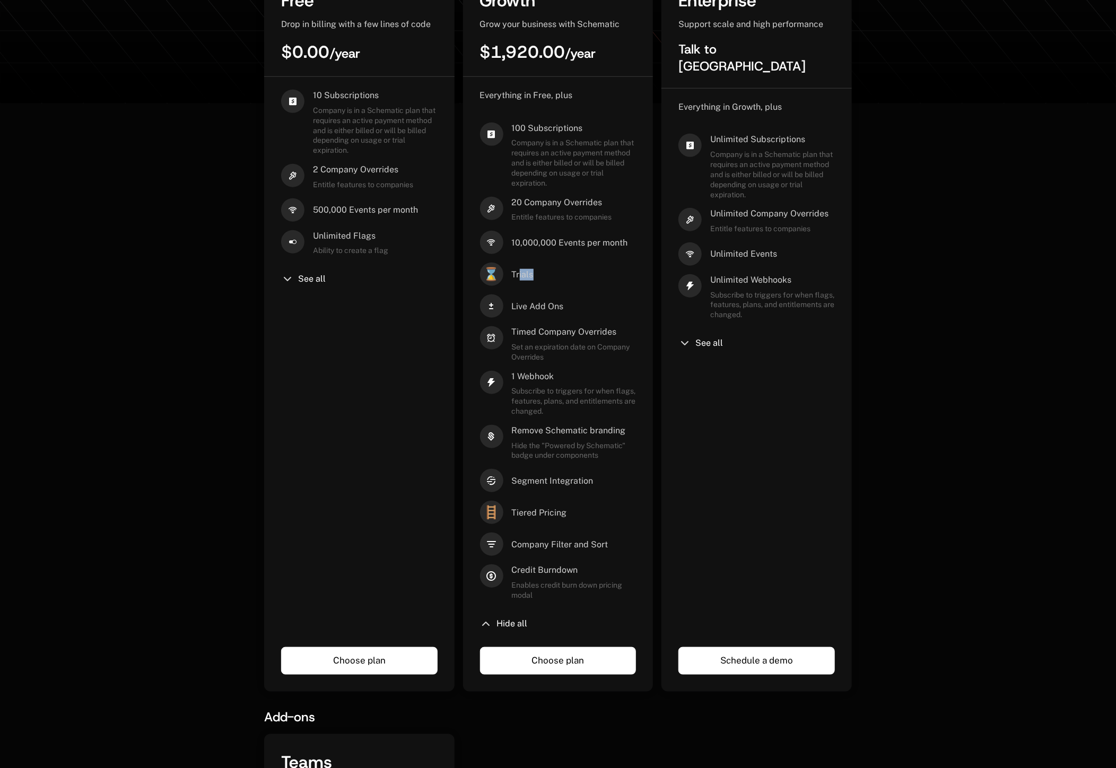
drag, startPoint x: 545, startPoint y: 278, endPoint x: 547, endPoint y: 290, distance: 11.9
click at [545, 279] on div "⌛ Trials" at bounding box center [558, 274] width 156 height 23
drag, startPoint x: 513, startPoint y: 482, endPoint x: 621, endPoint y: 485, distance: 107.7
click at [620, 485] on div "Segment Integration" at bounding box center [558, 479] width 156 height 23
click at [622, 485] on div "Segment Integration" at bounding box center [558, 479] width 156 height 23
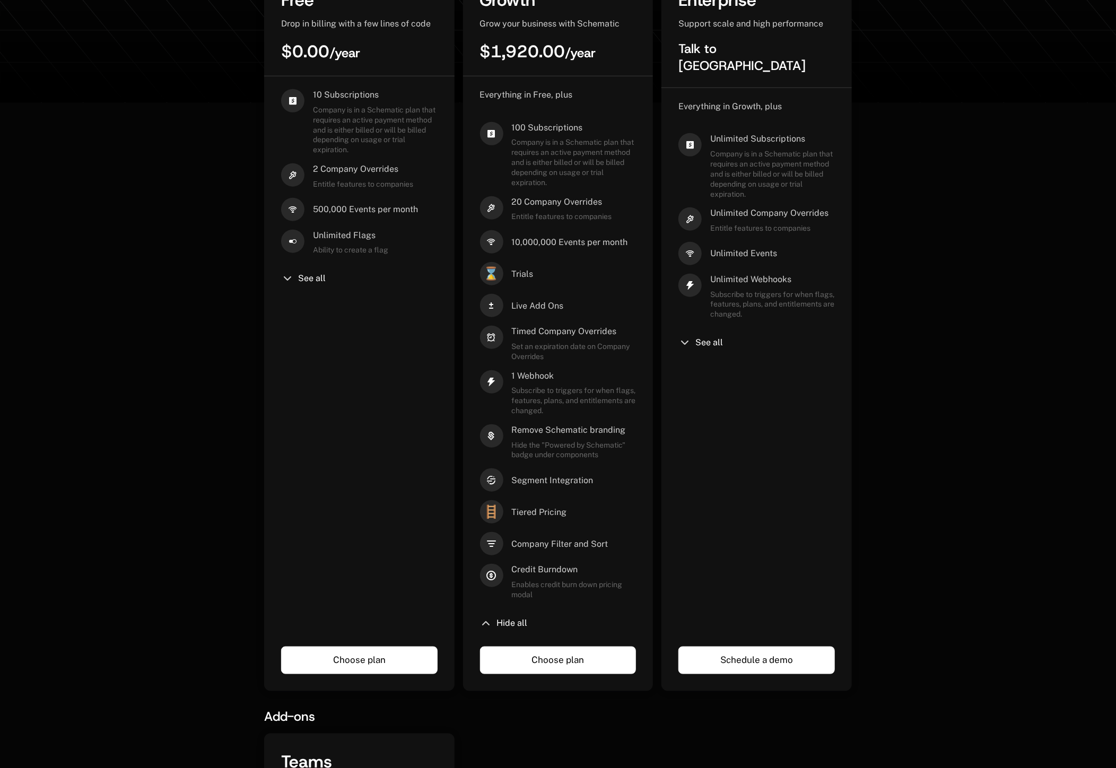
click at [548, 501] on div "Tiered Pricing" at bounding box center [539, 511] width 55 height 23
click at [602, 509] on div "🪜 Tiered Pricing" at bounding box center [558, 511] width 156 height 23
drag, startPoint x: 513, startPoint y: 546, endPoint x: 632, endPoint y: 545, distance: 118.3
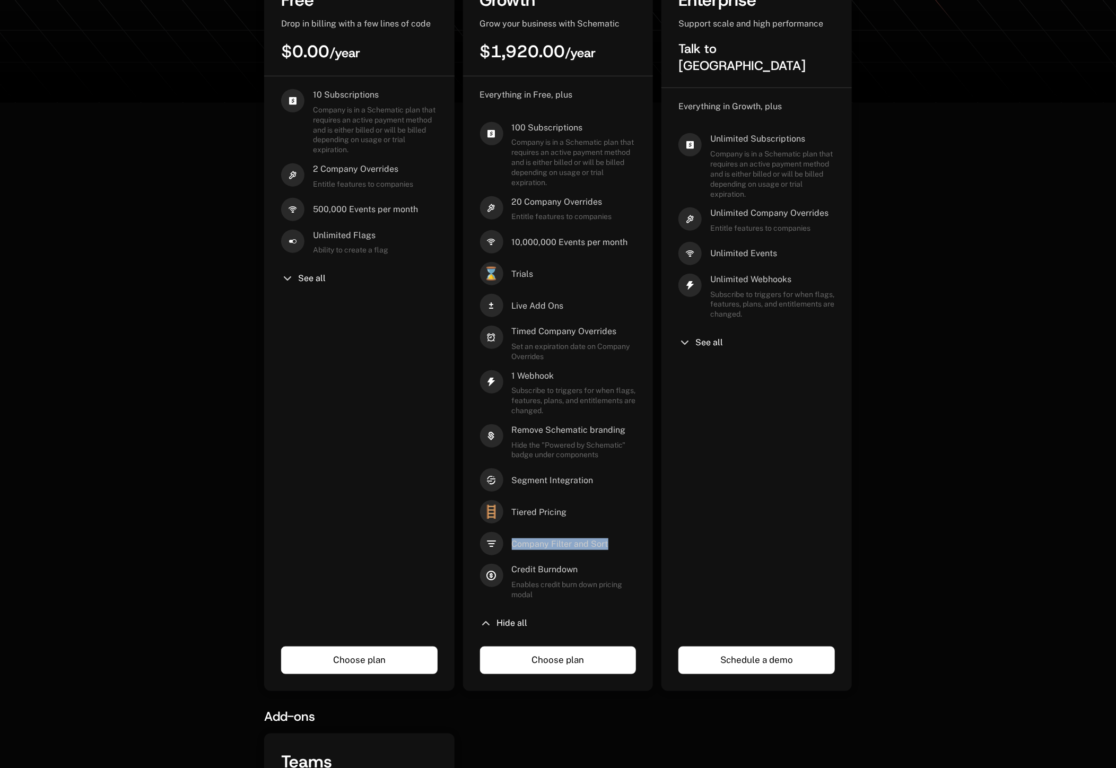
click at [631, 545] on div "Company Filter and Sort" at bounding box center [558, 543] width 156 height 23
click at [593, 543] on span "Company Filter and Sort" at bounding box center [560, 544] width 97 height 12
drag, startPoint x: 535, startPoint y: 565, endPoint x: 570, endPoint y: 597, distance: 47.0
click at [569, 596] on div "Everything in Free, plus 100 Subscriptions Company is in a Schematic plan that …" at bounding box center [558, 359] width 156 height 541
click at [533, 587] on span "Enables credit burn down pricing modal" at bounding box center [574, 590] width 125 height 20
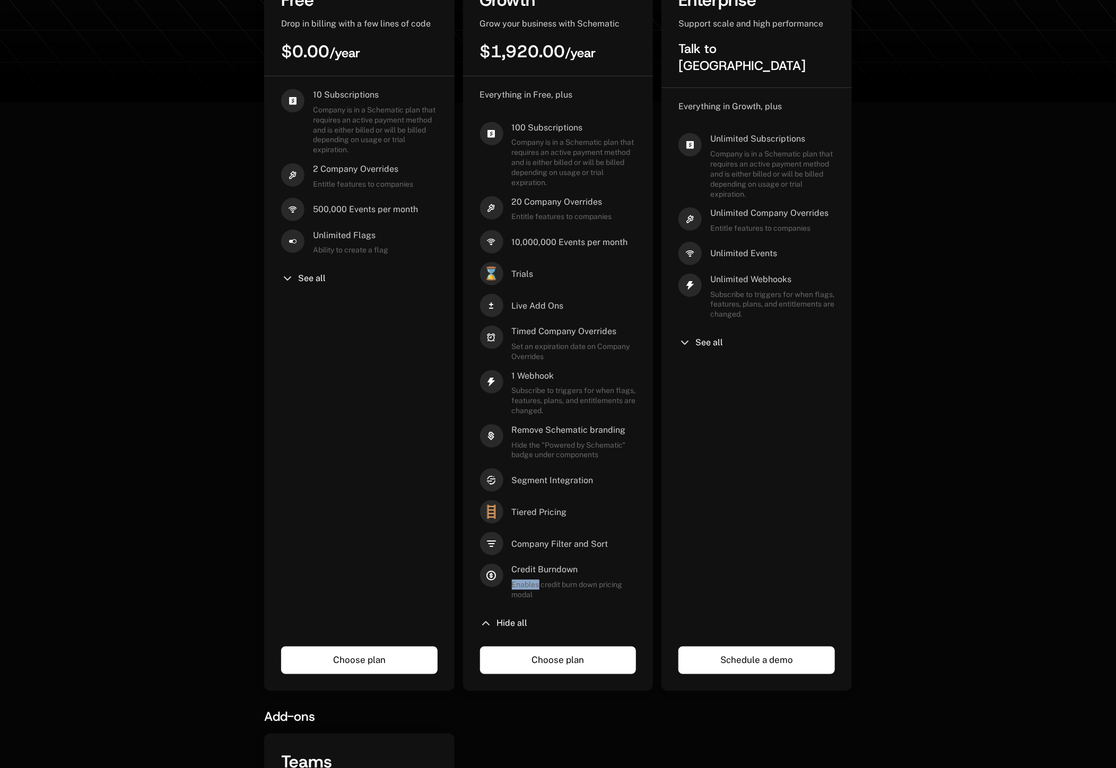
click at [533, 587] on span "Enables credit burn down pricing modal" at bounding box center [574, 590] width 125 height 20
click at [805, 527] on div "Everything in Growth, plus Unlimited Subscriptions Company is in a Schematic pl…" at bounding box center [756, 365] width 156 height 529
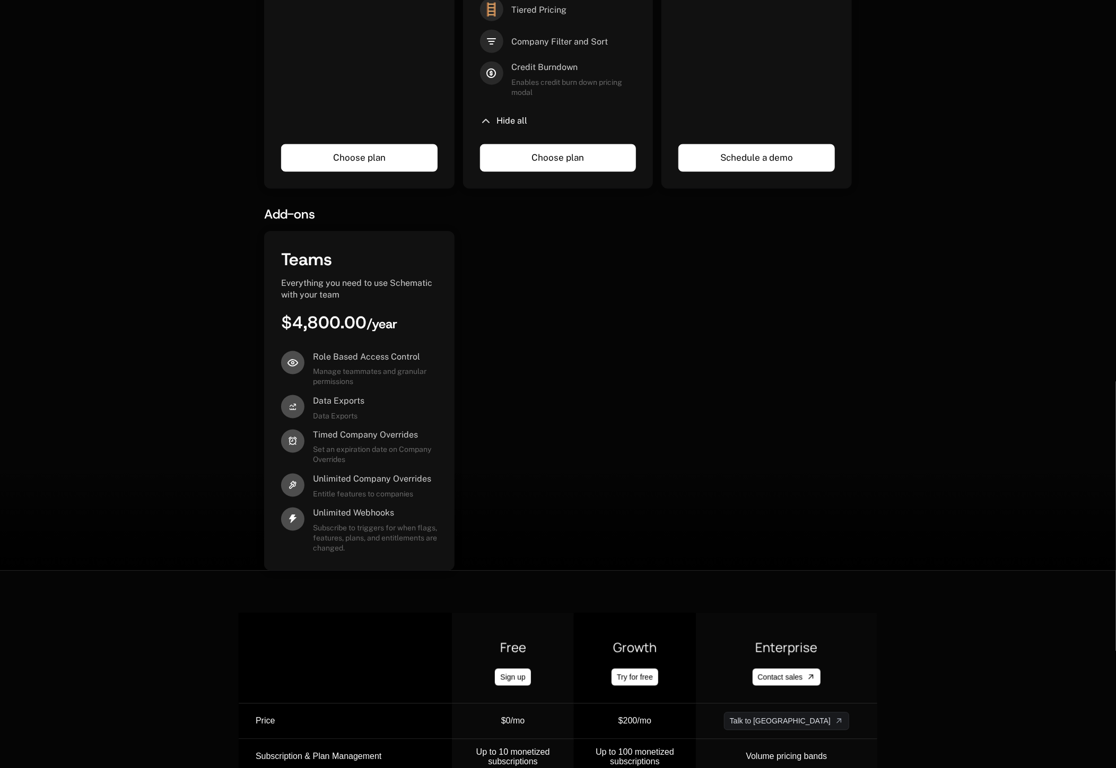
scroll to position [834, 0]
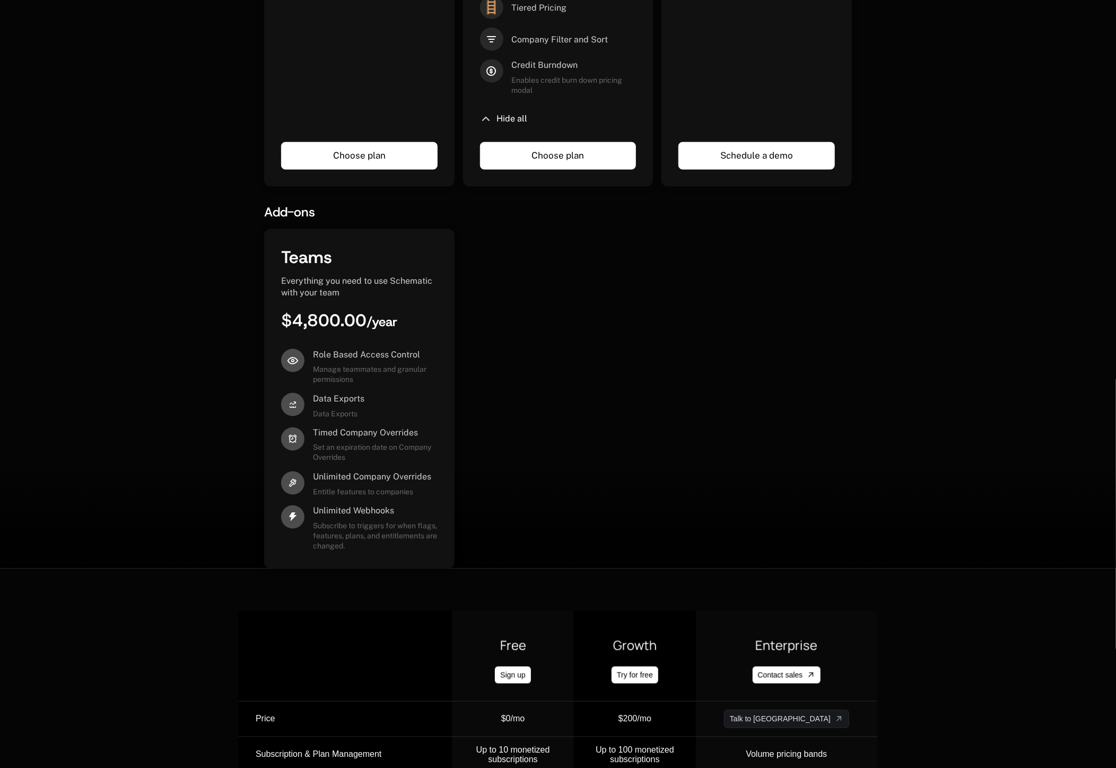
click at [377, 546] on span "Subscribe to triggers for when flags, features, plans, and entitlements are cha…" at bounding box center [375, 536] width 125 height 30
click at [437, 542] on div "Unlimited Webhooks Subscribe to triggers for when flags, features, plans, and e…" at bounding box center [375, 529] width 125 height 46
drag, startPoint x: 459, startPoint y: 544, endPoint x: 715, endPoint y: 524, distance: 257.0
click at [468, 542] on div "Teams Everything you need to use Schematic with your team $4,800.00 / year Role…" at bounding box center [558, 398] width 588 height 339
drag, startPoint x: 986, startPoint y: 456, endPoint x: 978, endPoint y: 458, distance: 7.7
